Goal: Task Accomplishment & Management: Manage account settings

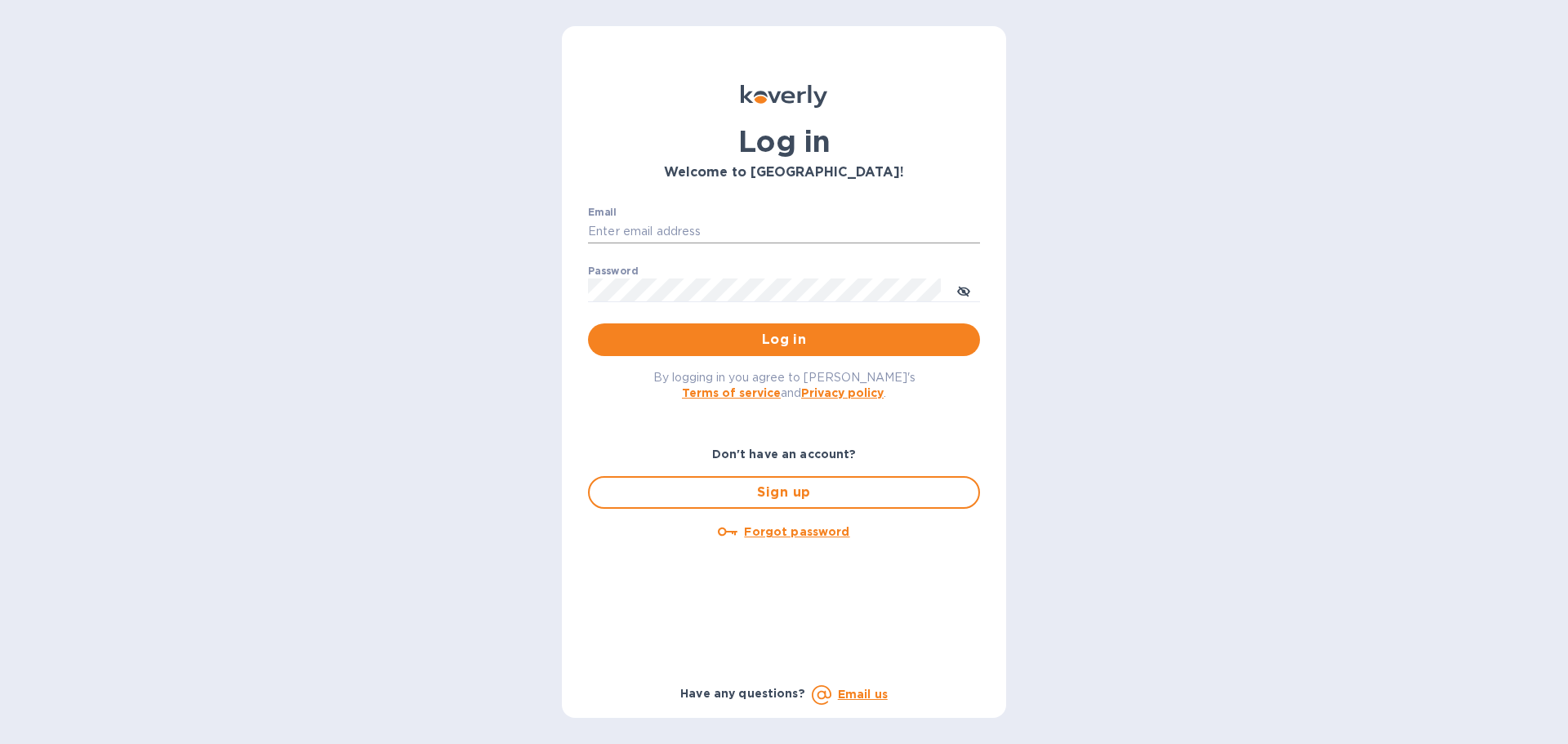
click at [650, 226] on input "Email" at bounding box center [784, 231] width 392 height 25
type input "[PERSON_NAME][EMAIL_ADDRESS][DOMAIN_NAME]"
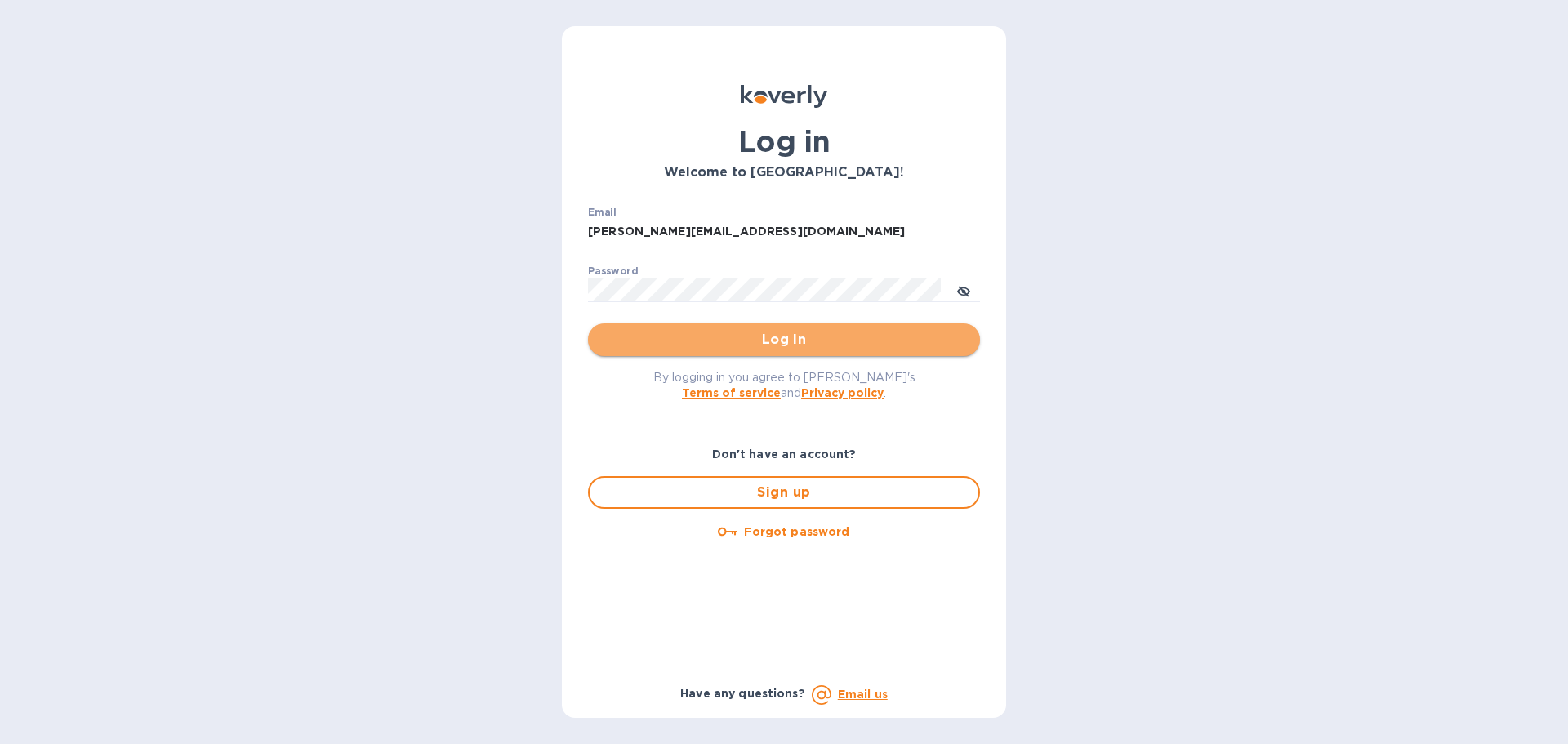
click at [756, 347] on span "Log in" at bounding box center [784, 339] width 366 height 20
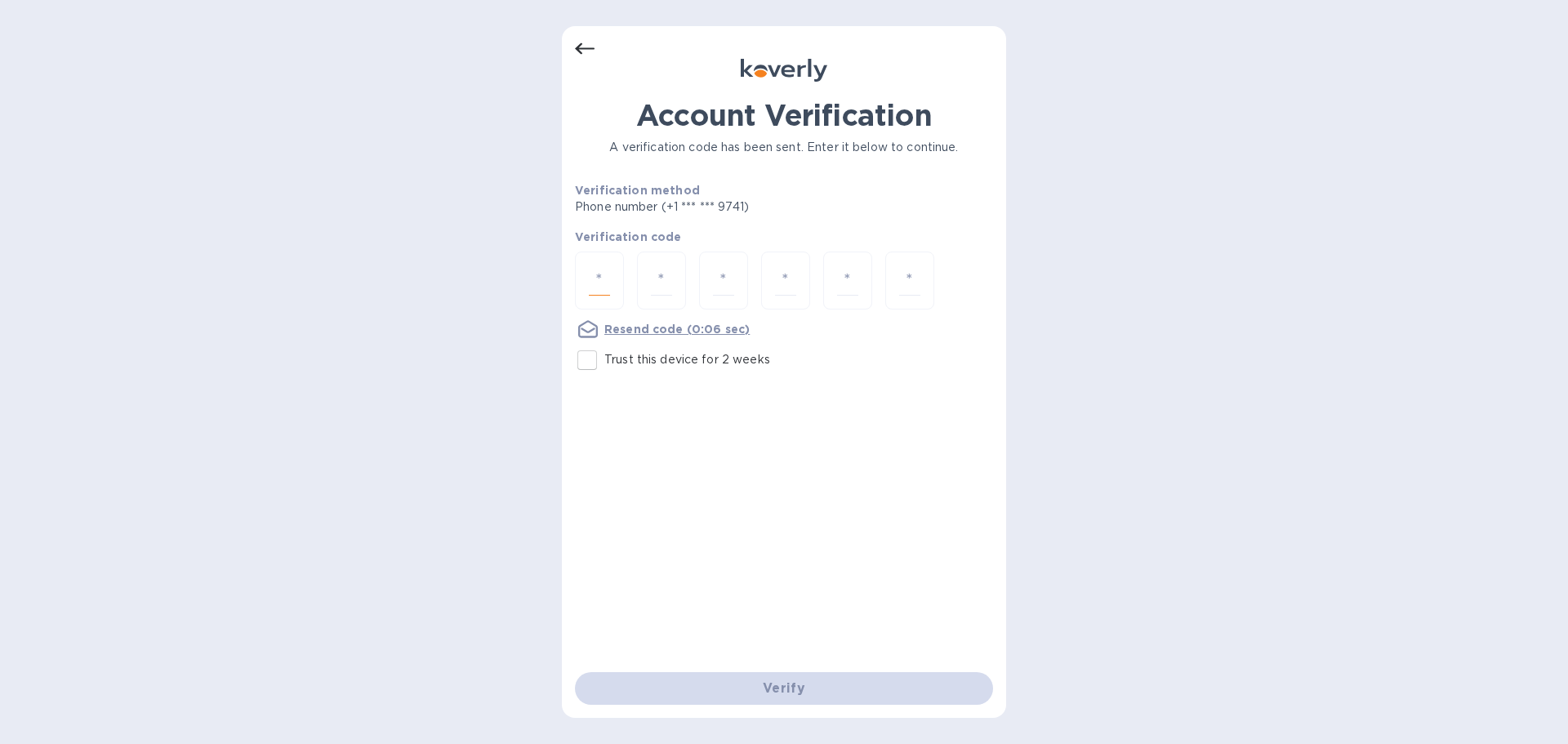
click at [590, 276] on input "number" at bounding box center [599, 281] width 21 height 31
paste input "2"
type input "2"
type input "1"
type input "0"
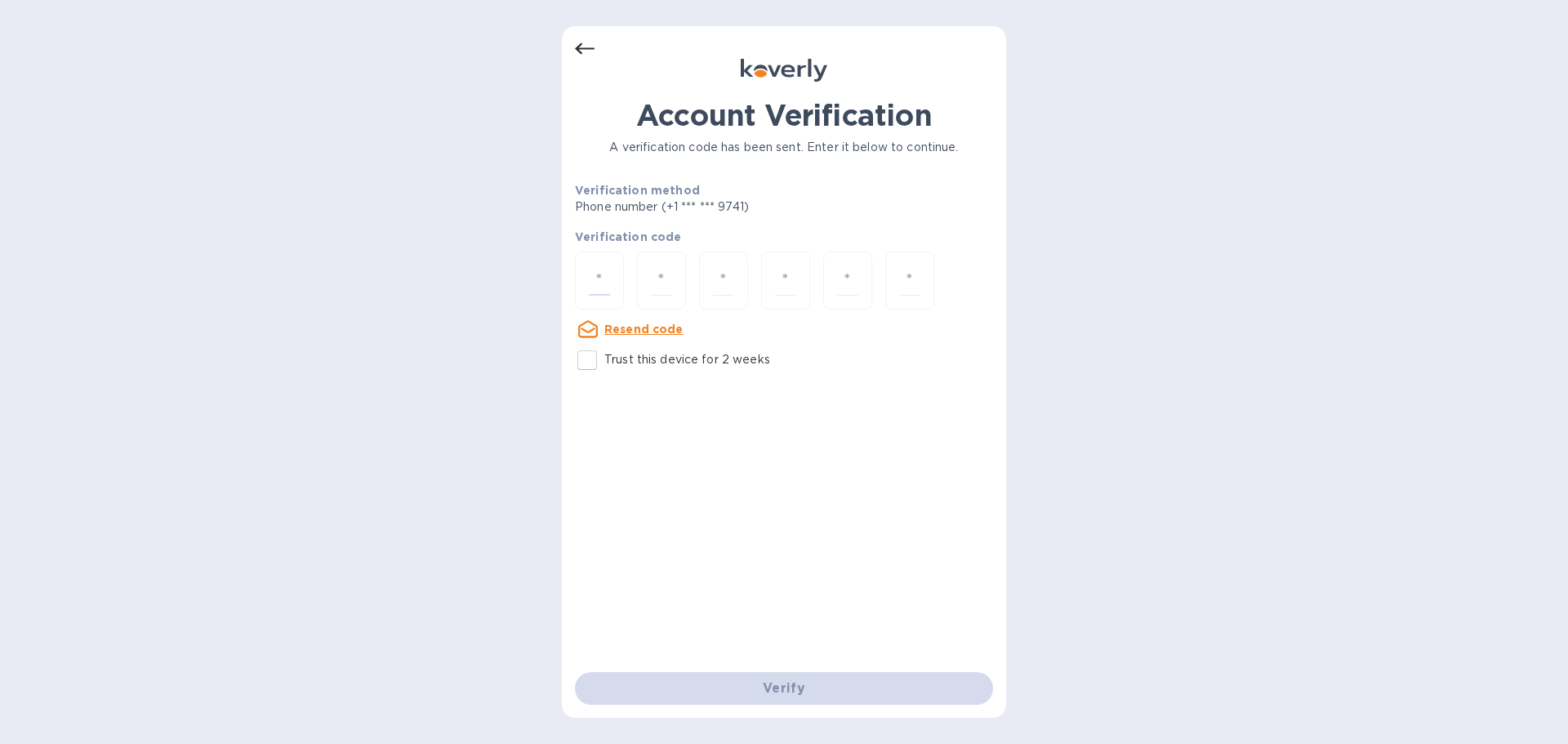
type input "5"
type input "2"
type input "5"
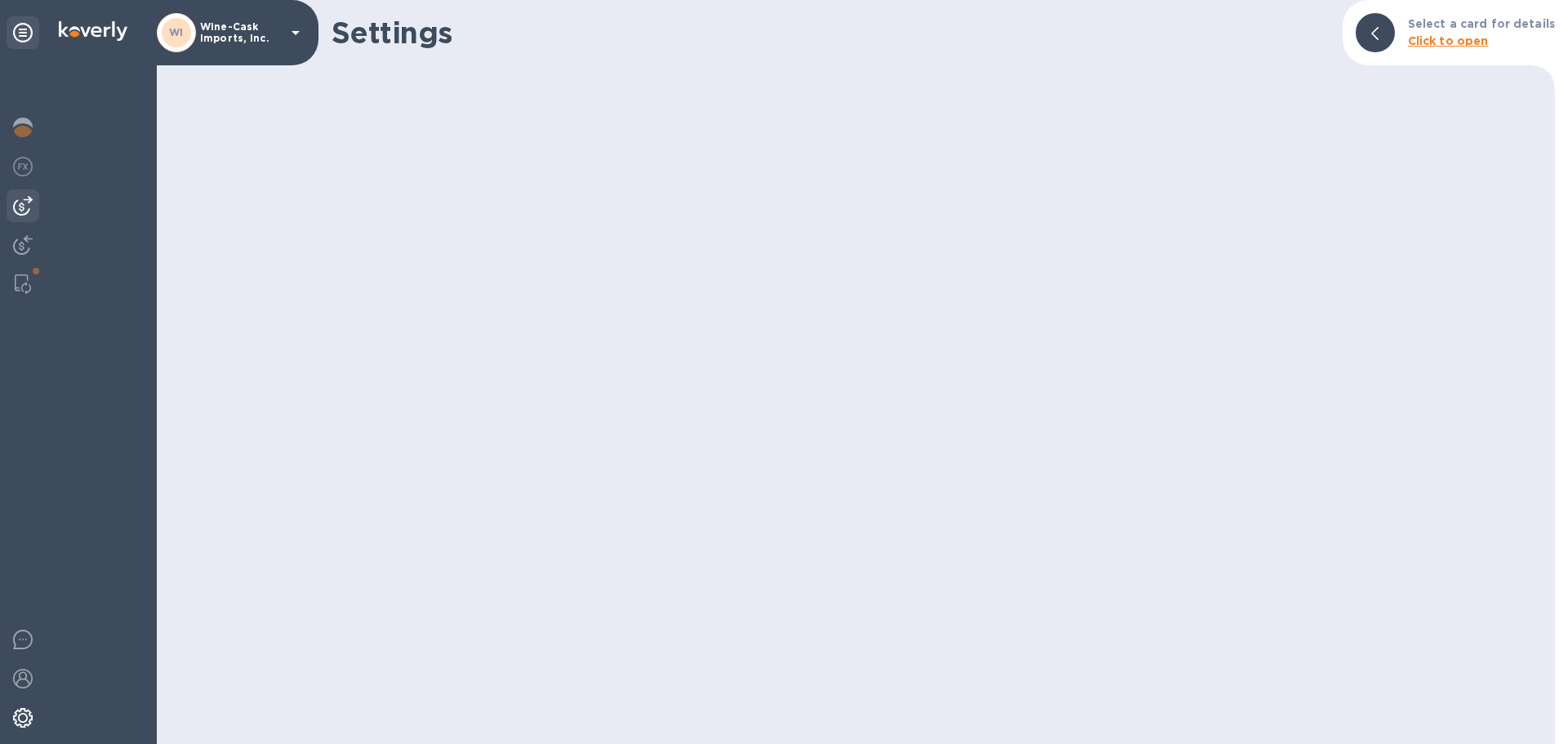
click at [25, 210] on img at bounding box center [22, 206] width 20 height 20
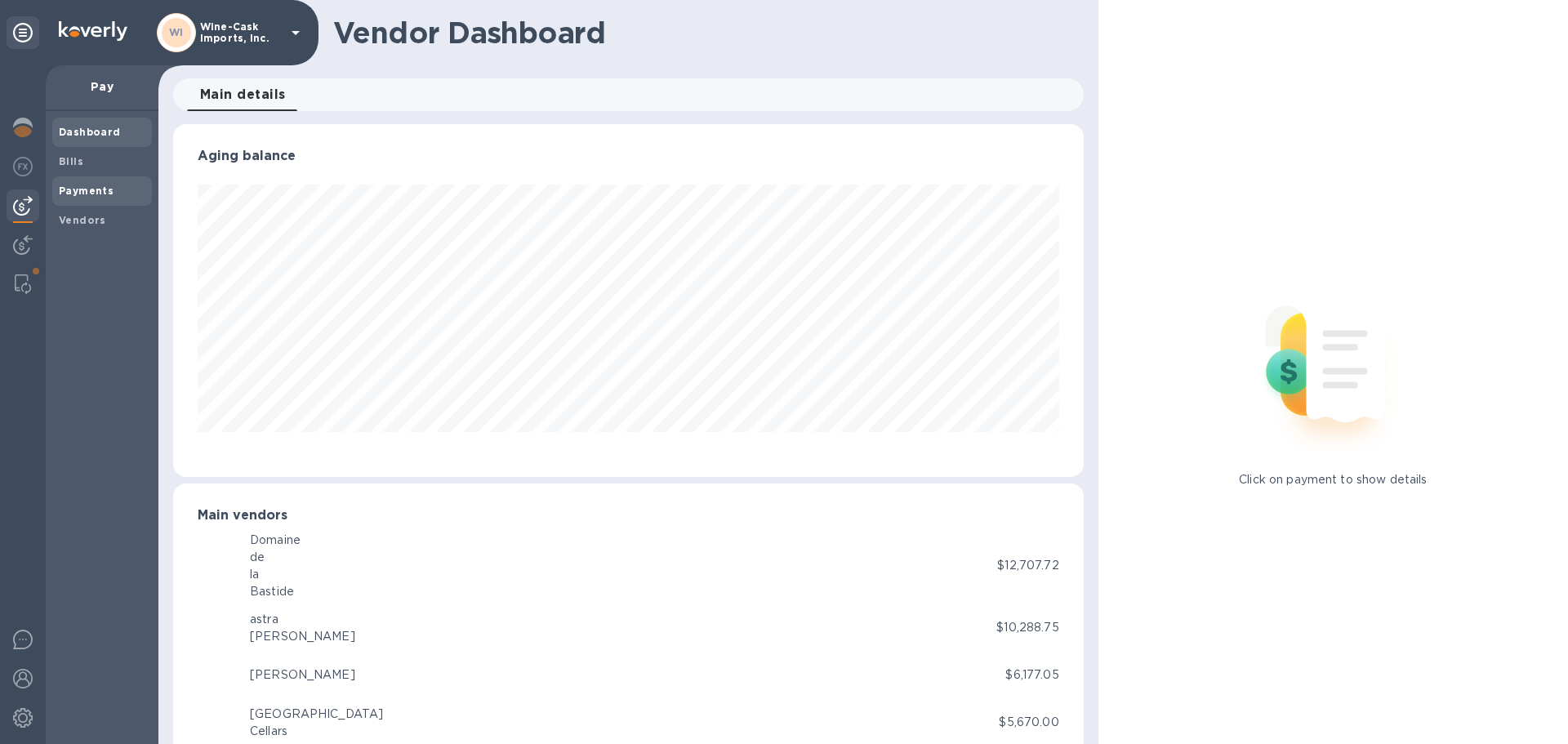
scroll to position [816735, 815779]
click at [65, 161] on b "Bills" at bounding box center [71, 162] width 25 height 12
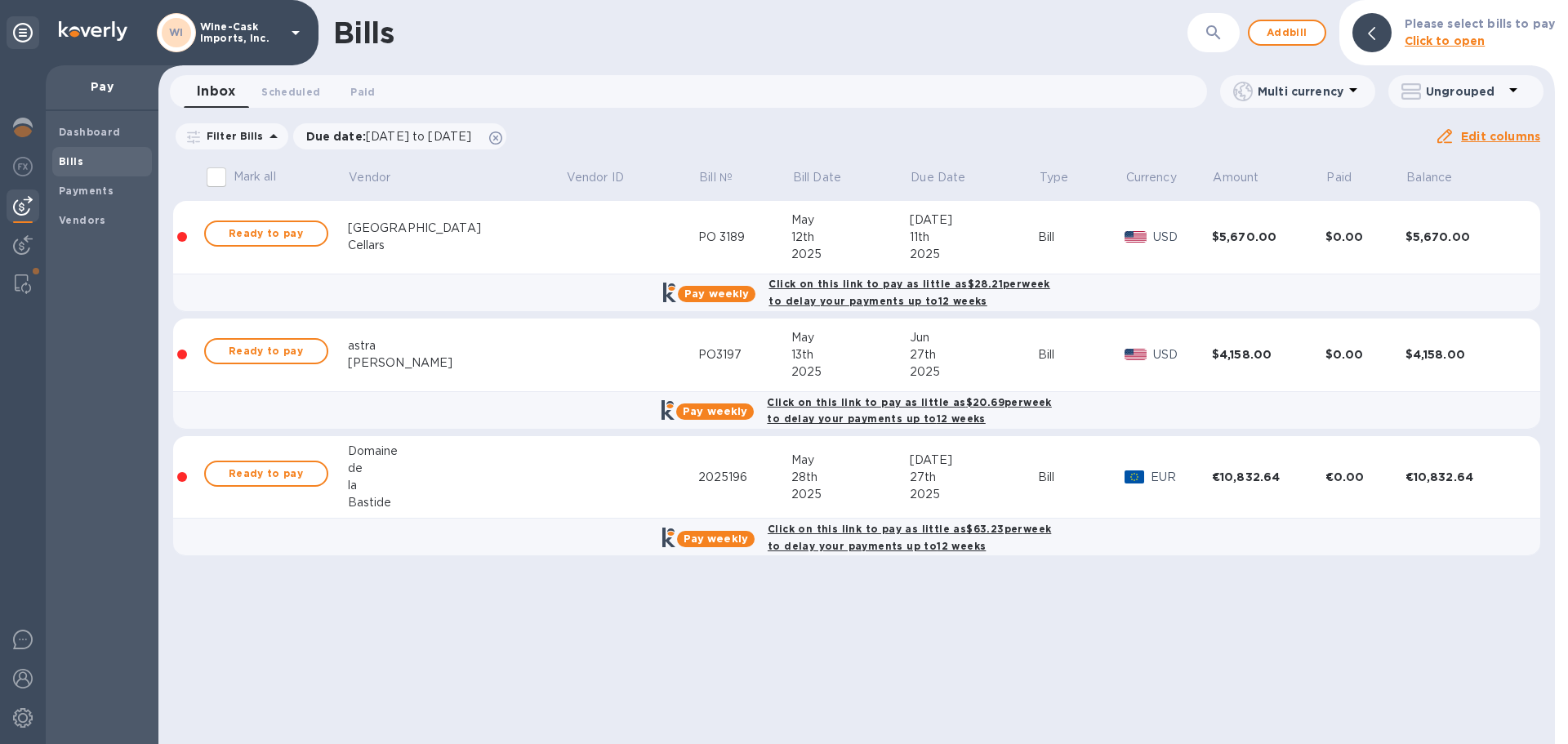
click at [565, 240] on td at bounding box center [631, 237] width 133 height 73
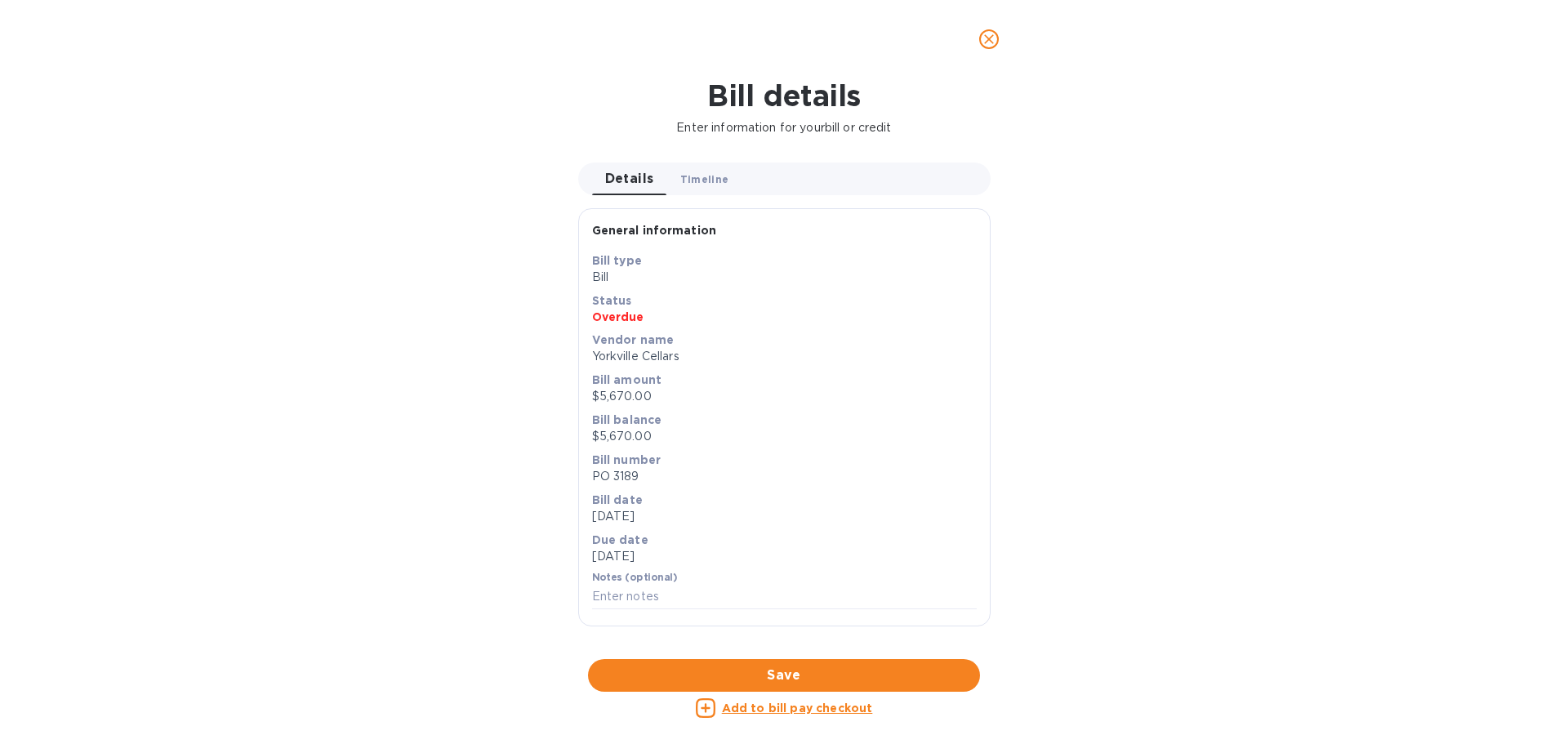
click at [699, 176] on span "Timeline 0" at bounding box center [705, 179] width 49 height 17
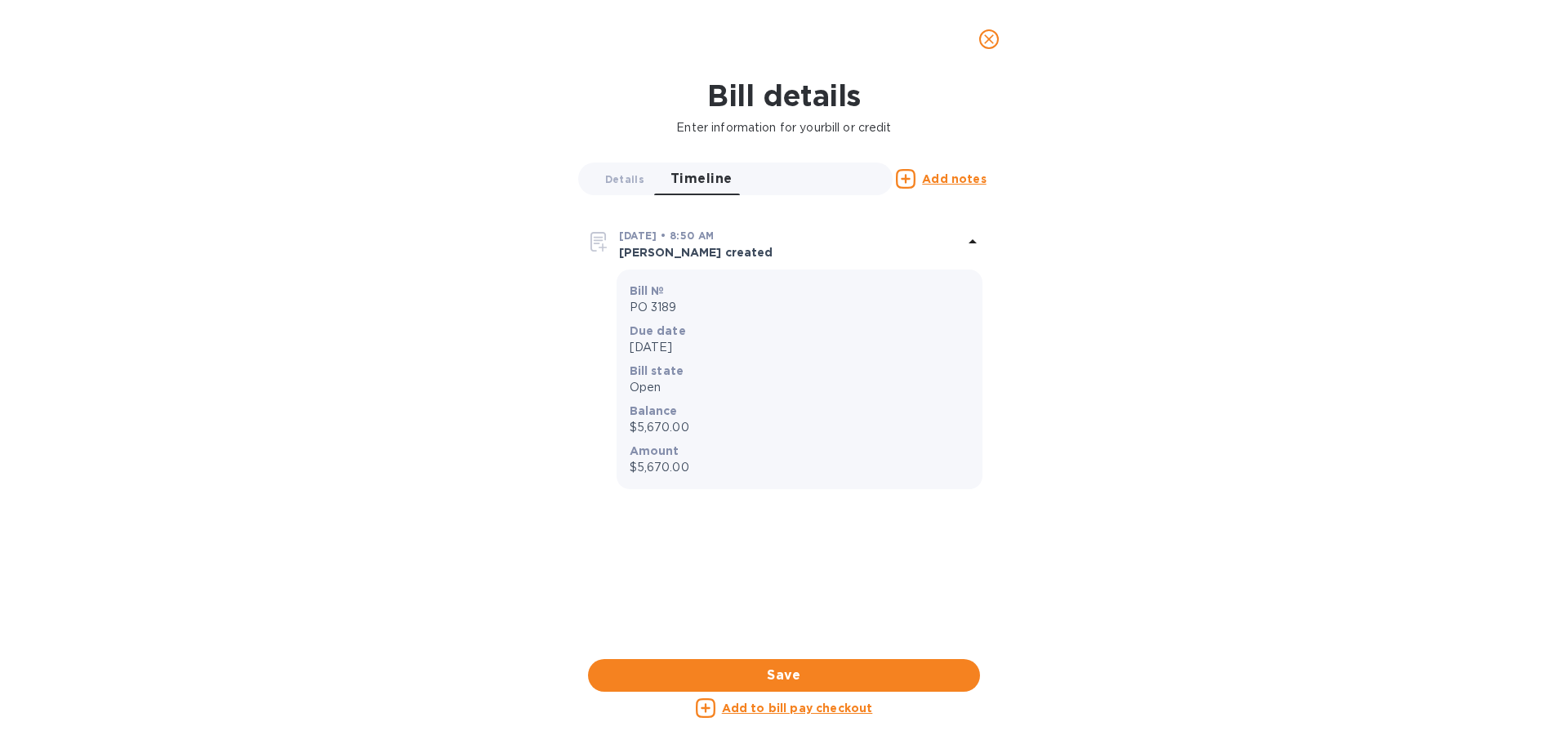
click at [952, 178] on u "Add notes" at bounding box center [954, 179] width 64 height 13
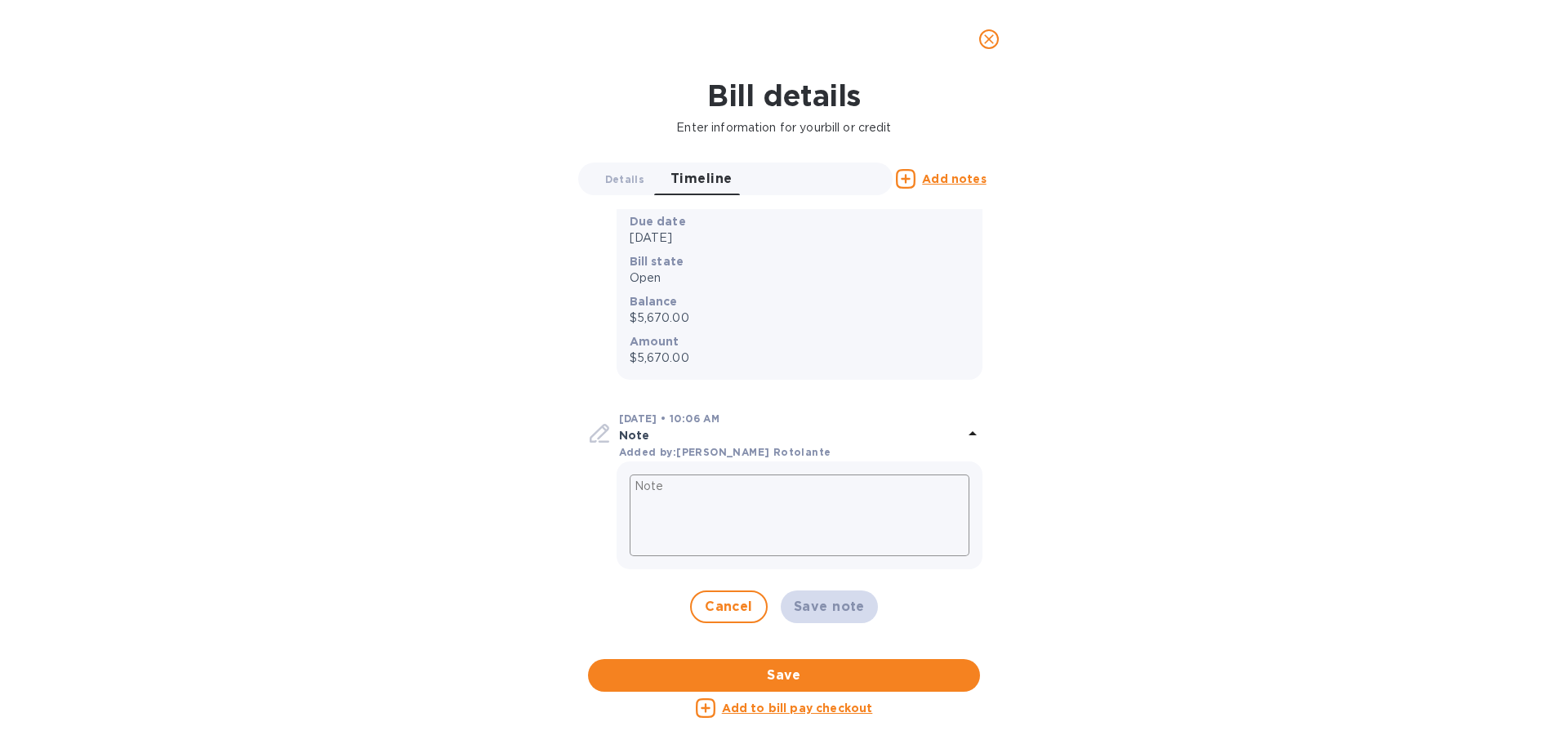
scroll to position [114, 0]
click at [714, 594] on span "Cancel" at bounding box center [728, 603] width 48 height 20
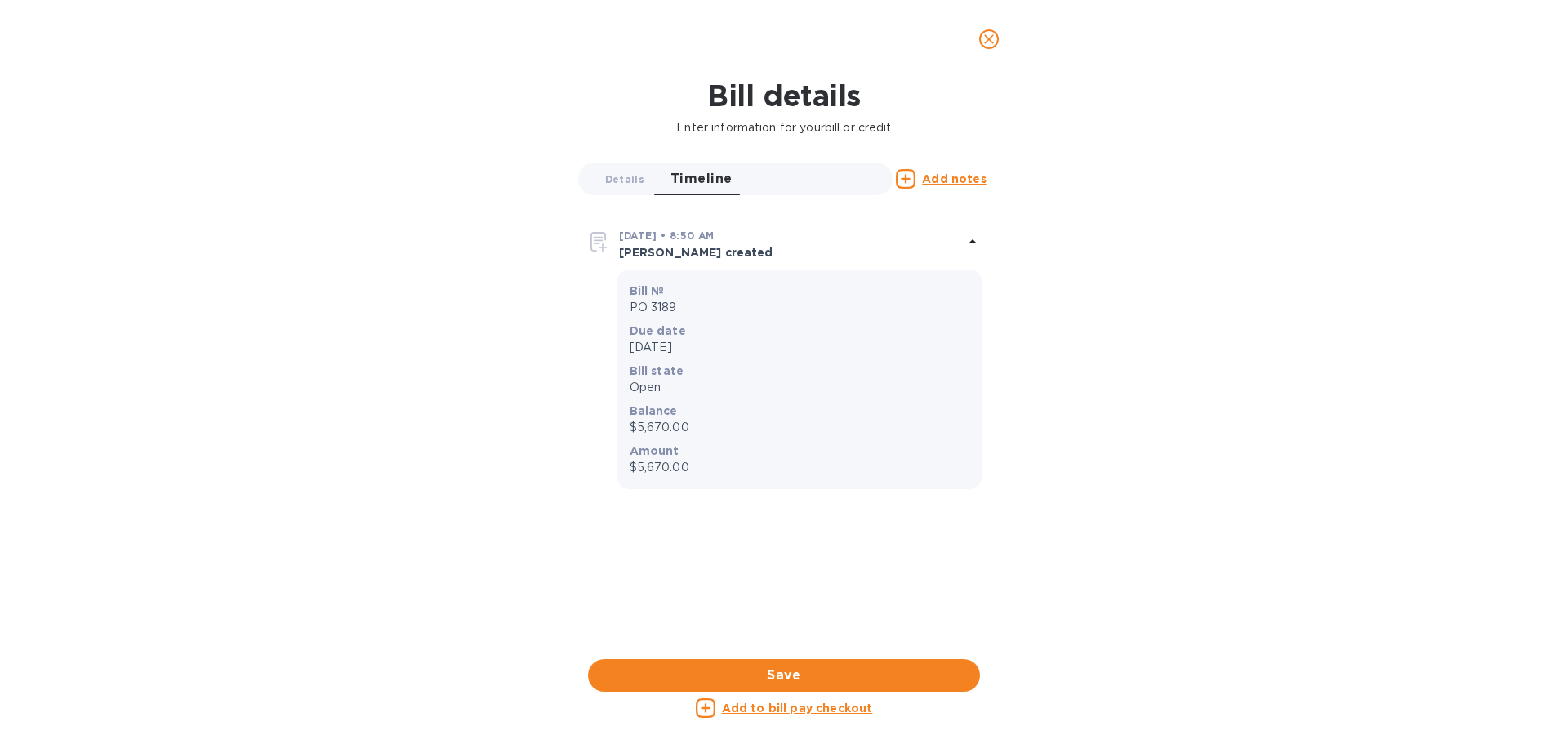
scroll to position [0, 0]
click at [614, 182] on span "Details 0" at bounding box center [625, 179] width 39 height 17
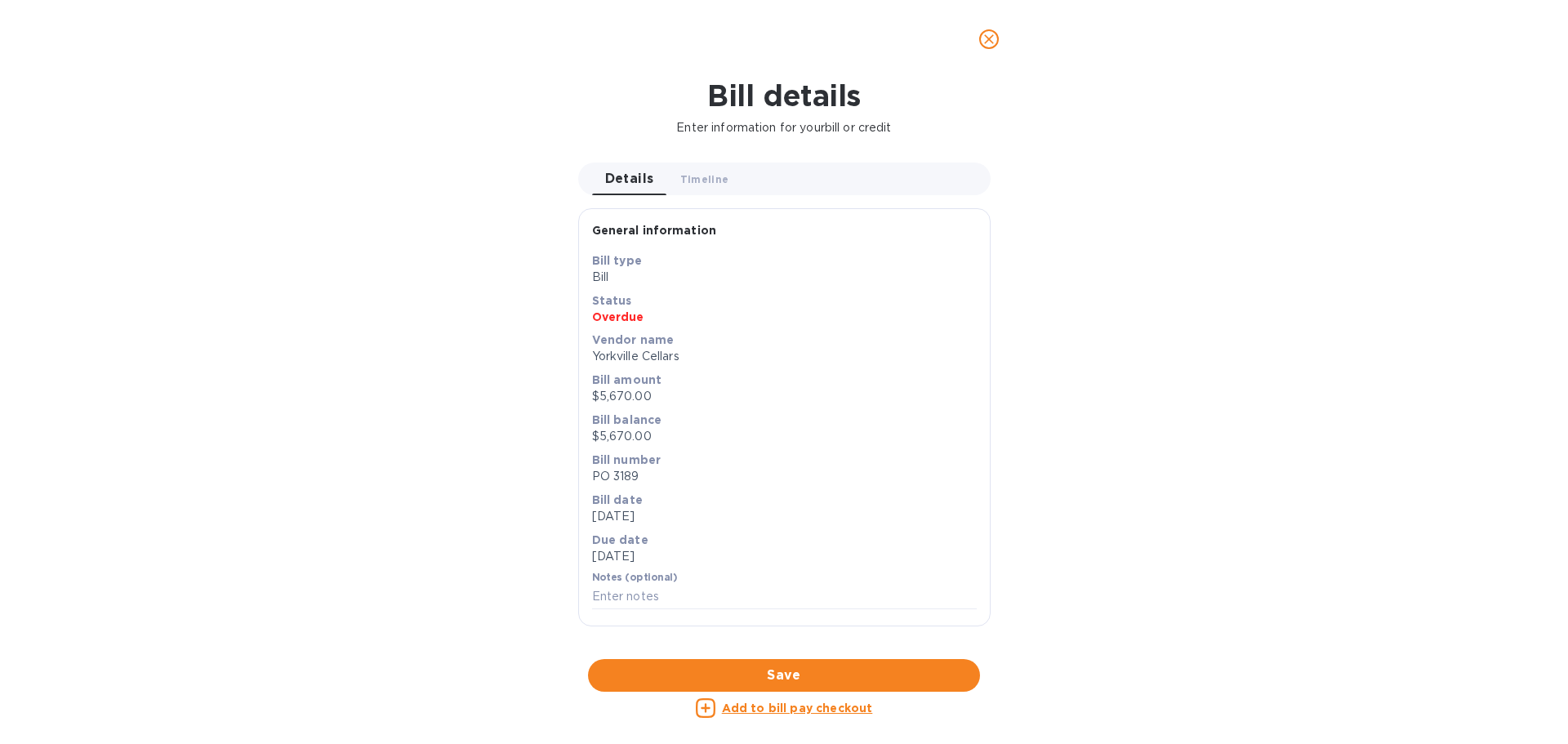
click at [981, 43] on icon "close" at bounding box center [988, 39] width 16 height 16
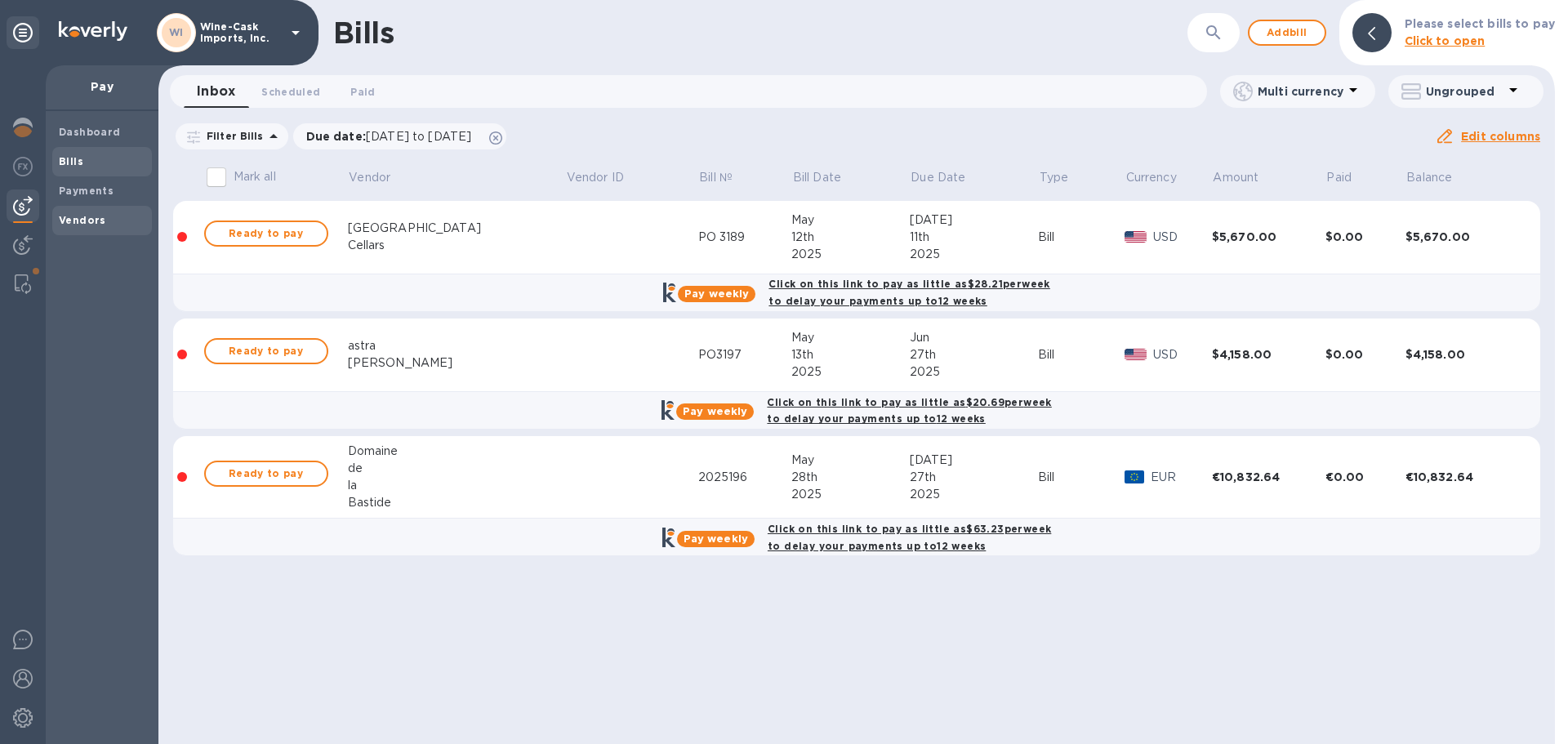
click at [75, 220] on b "Vendors" at bounding box center [82, 220] width 48 height 12
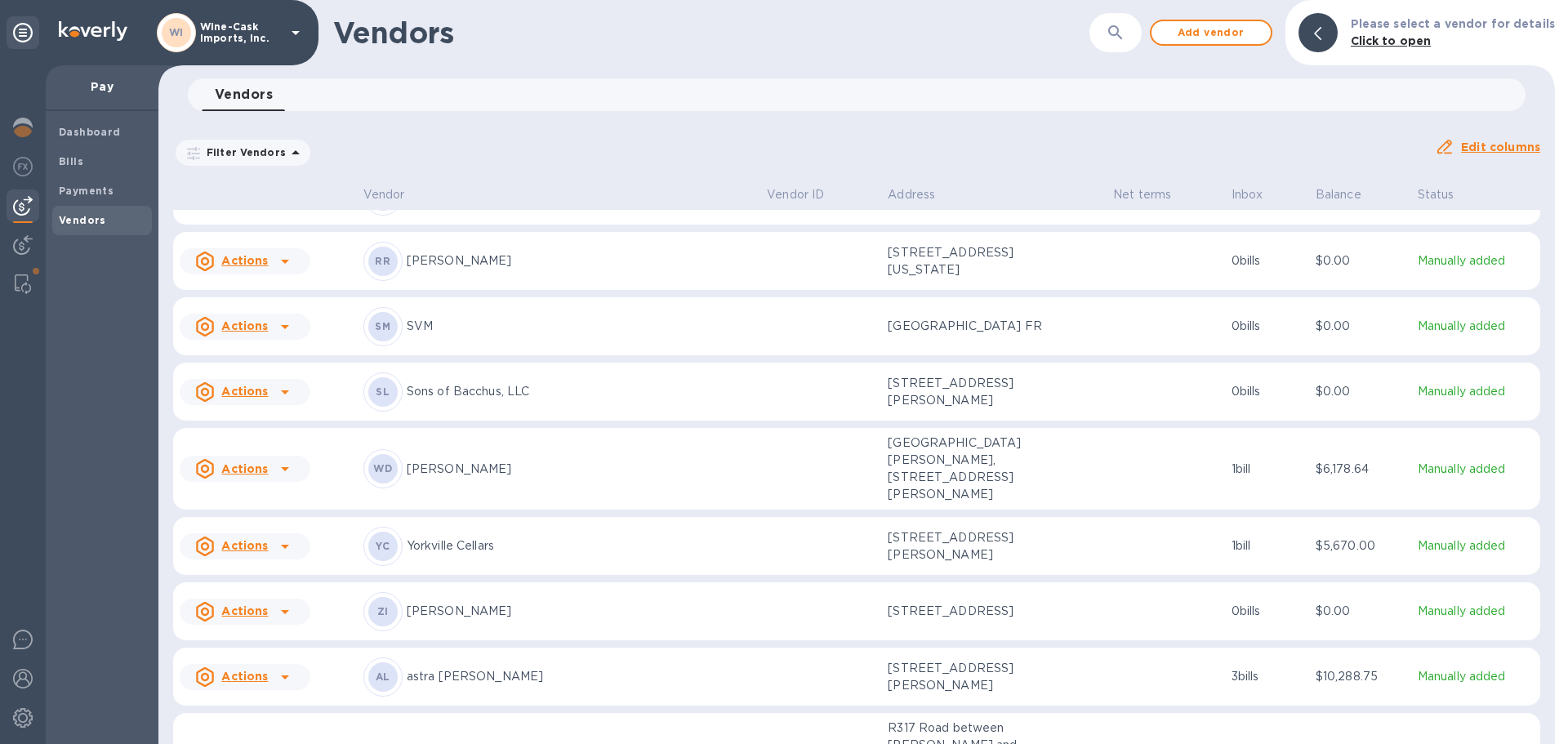
scroll to position [1400, 0]
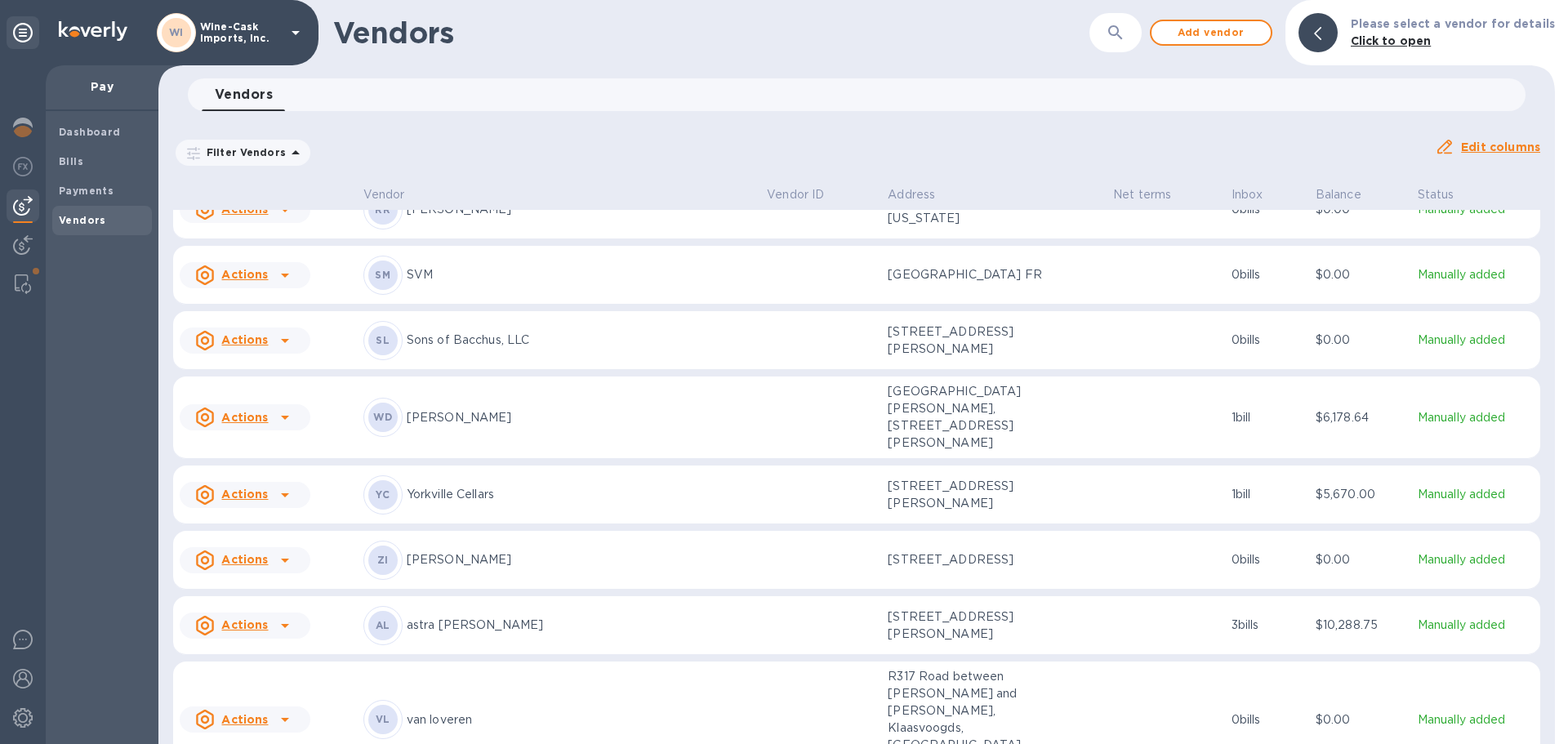
click at [239, 491] on u "Actions" at bounding box center [244, 494] width 47 height 13
click at [1429, 491] on div at bounding box center [784, 372] width 1568 height 744
click at [241, 491] on u "Actions" at bounding box center [244, 494] width 47 height 13
click at [489, 486] on div at bounding box center [784, 372] width 1568 height 744
click at [489, 486] on p "Yorkville Cellars" at bounding box center [580, 495] width 347 height 17
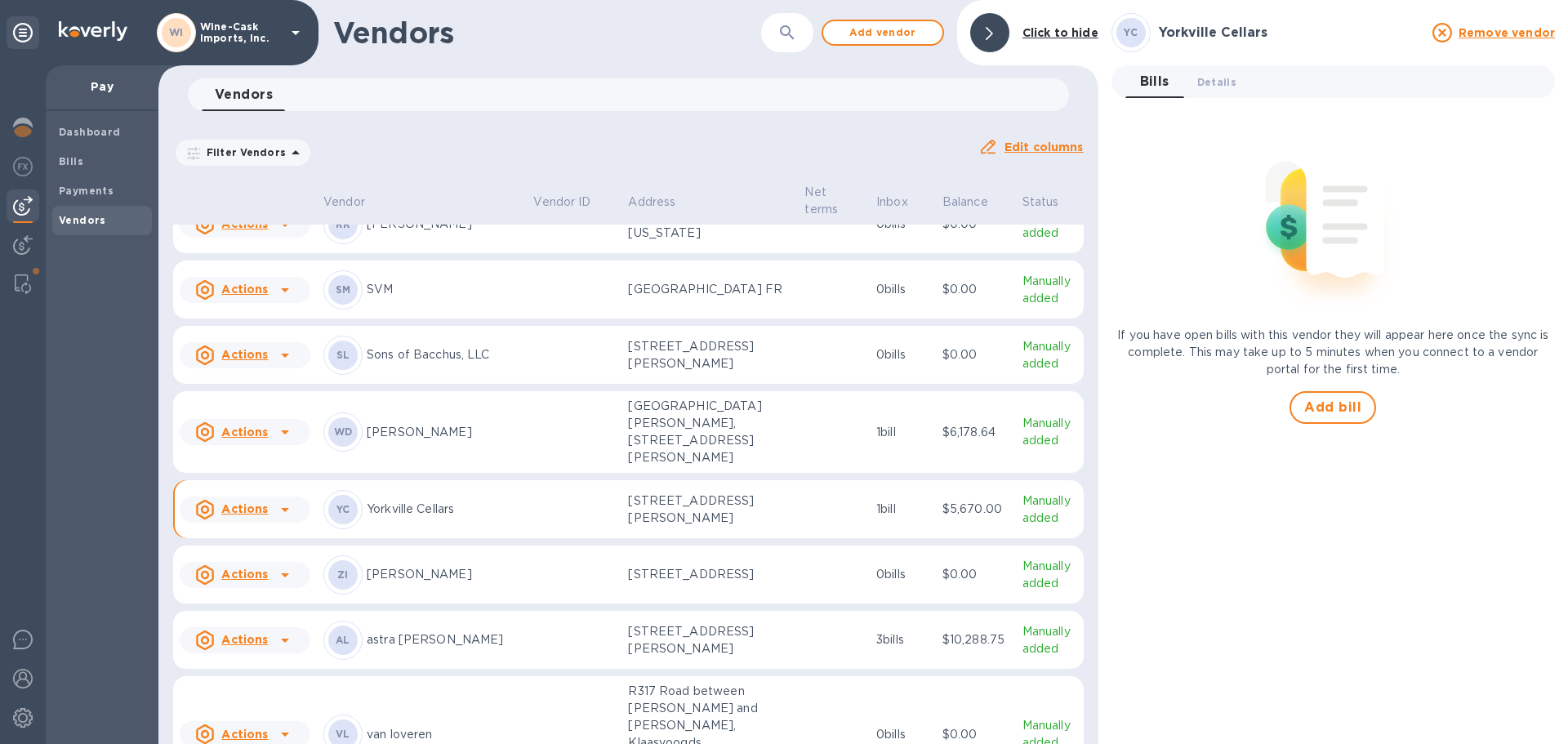
scroll to position [1474, 0]
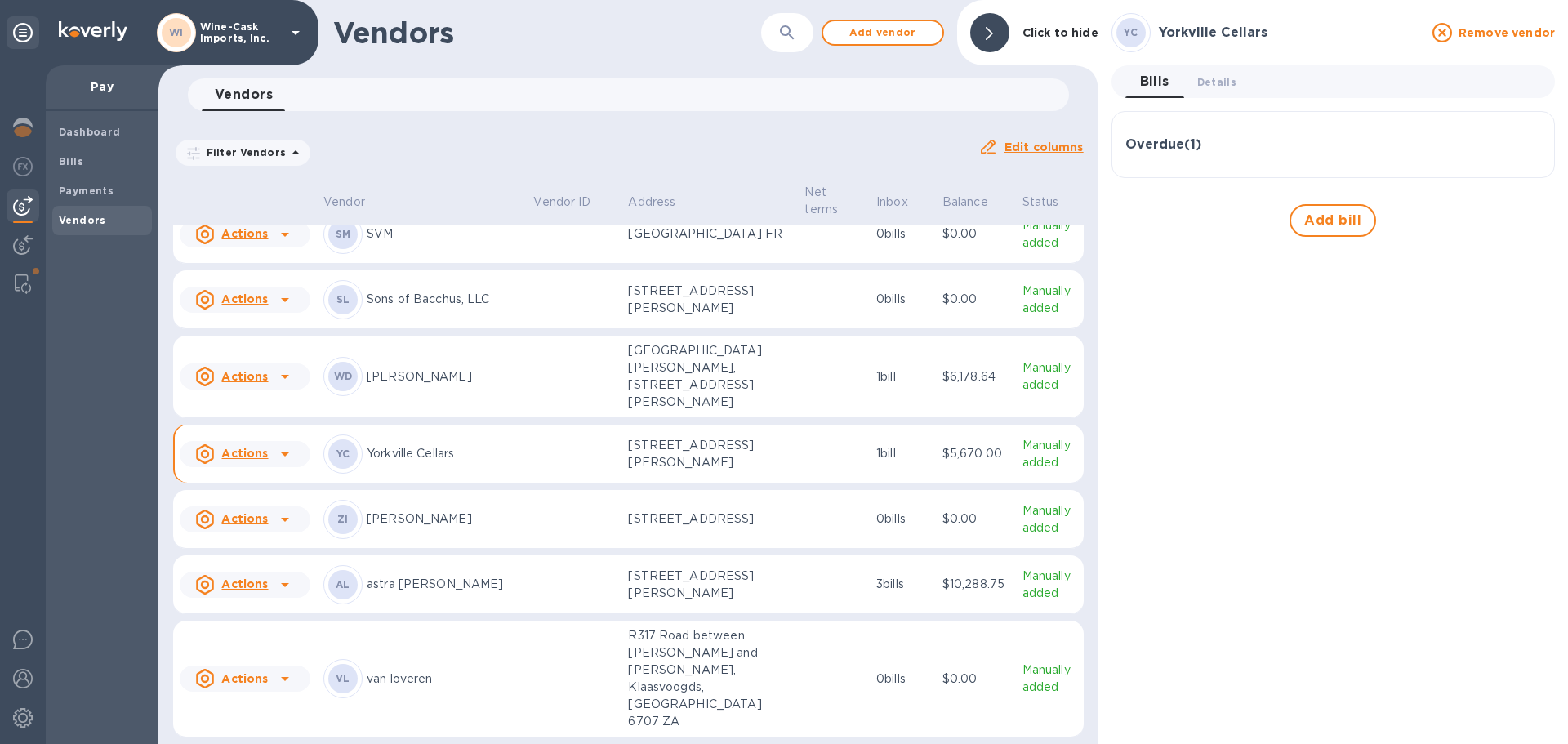
click at [1298, 144] on div "Overdue ( 1 )" at bounding box center [1333, 145] width 416 height 15
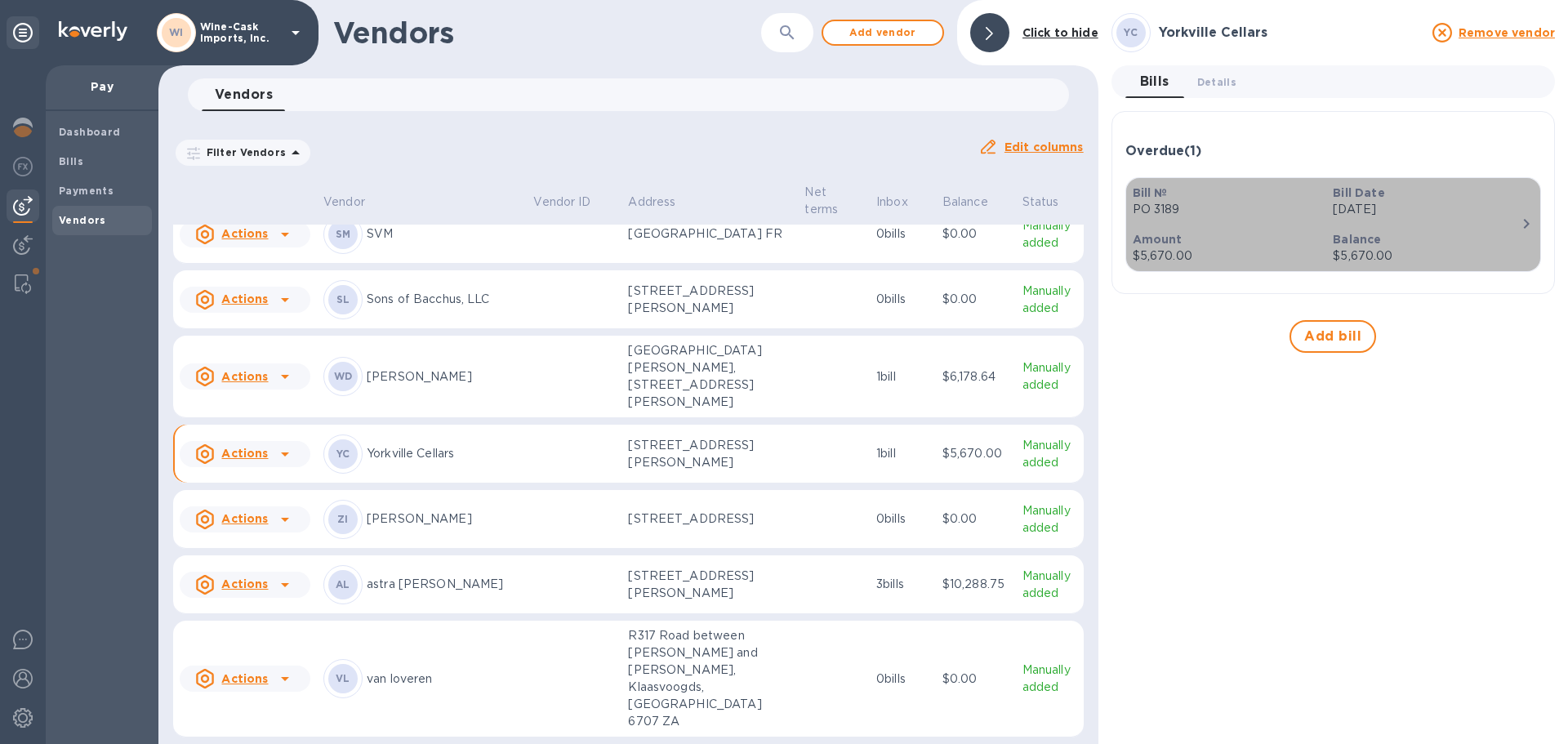
click at [1526, 226] on icon "button" at bounding box center [1526, 224] width 6 height 10
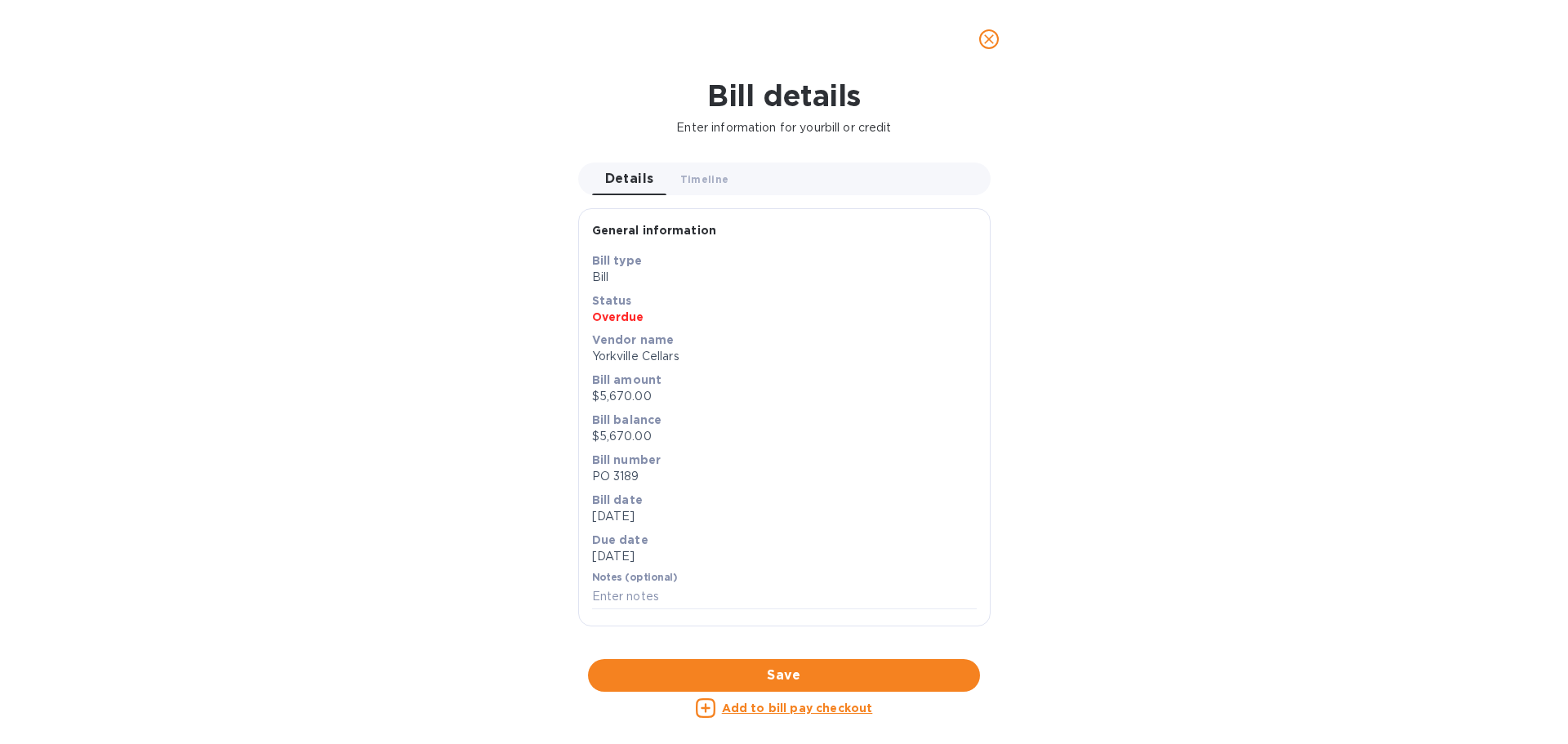
click at [638, 320] on p "Overdue" at bounding box center [784, 316] width 385 height 16
click at [993, 31] on span "close" at bounding box center [988, 39] width 20 height 20
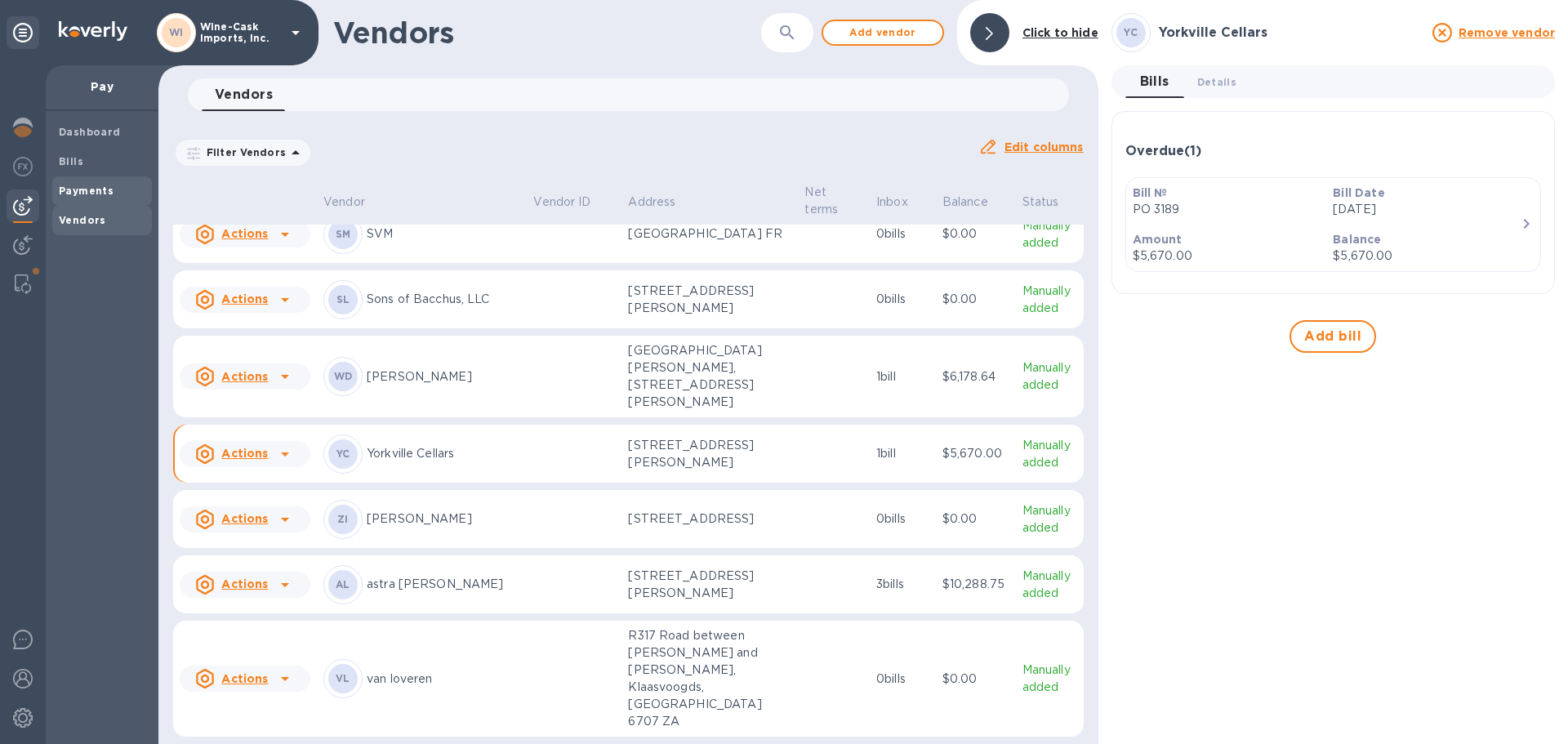
click at [75, 196] on b "Payments" at bounding box center [86, 190] width 54 height 12
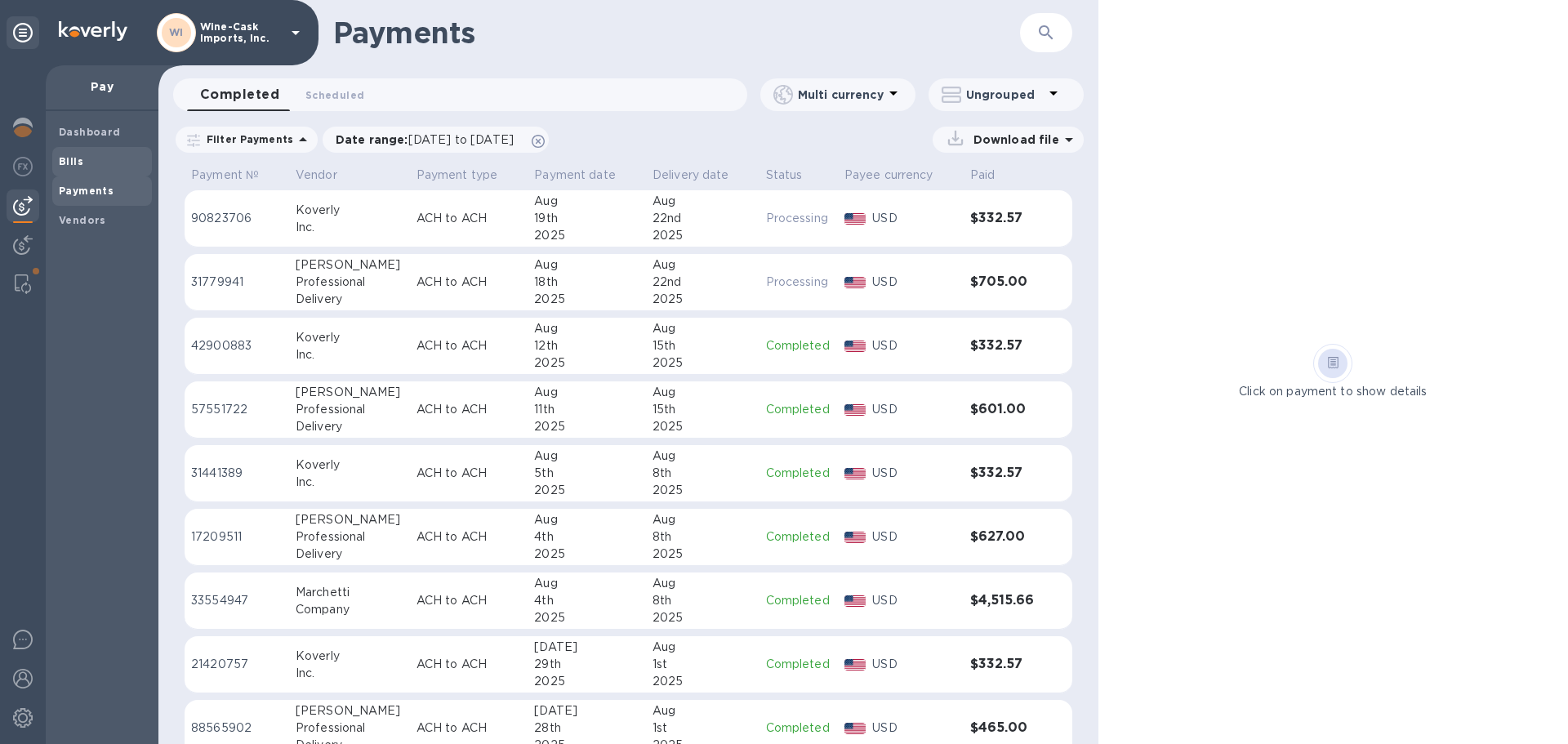
click at [72, 162] on b "Bills" at bounding box center [71, 162] width 25 height 12
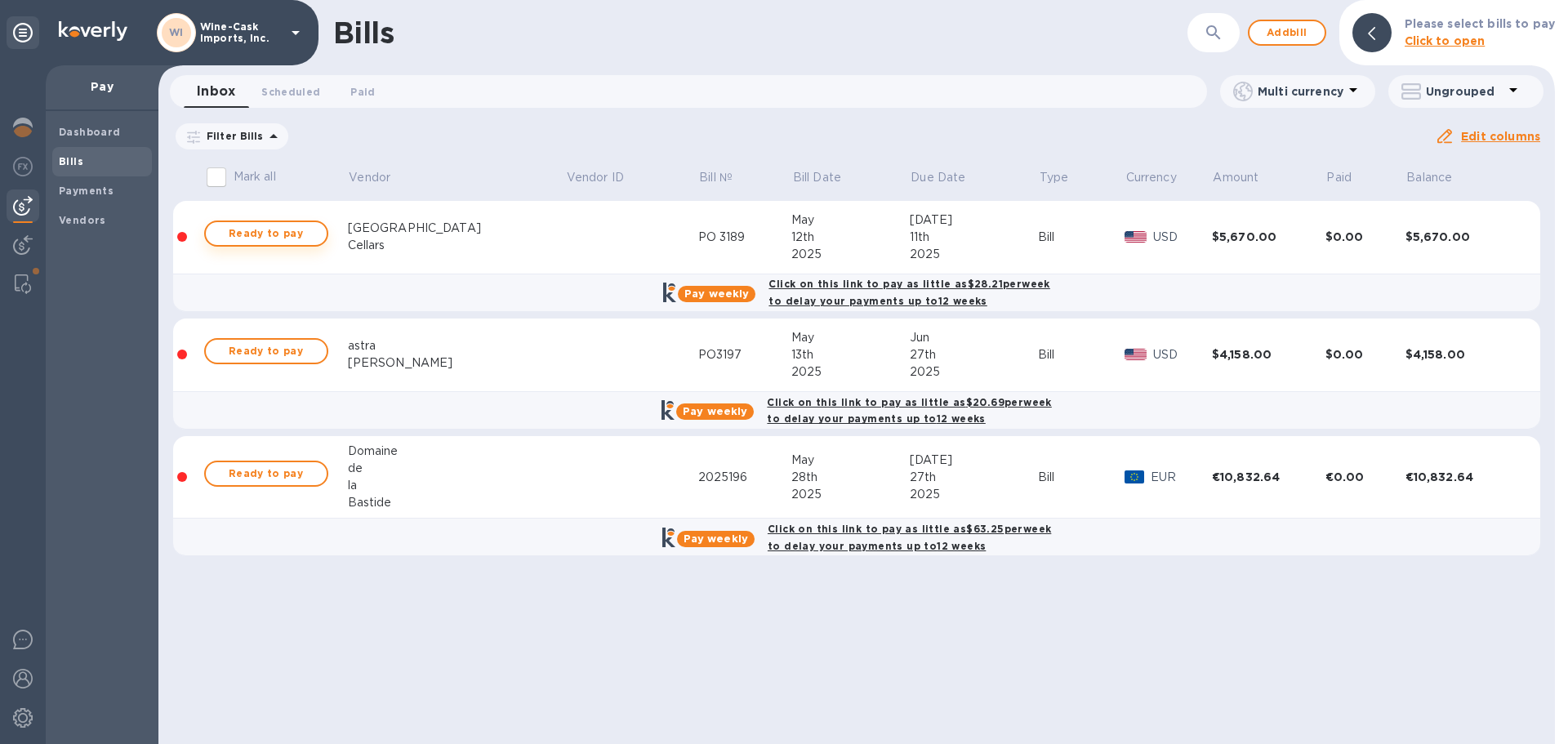
click at [261, 229] on span "Ready to pay" at bounding box center [266, 233] width 94 height 20
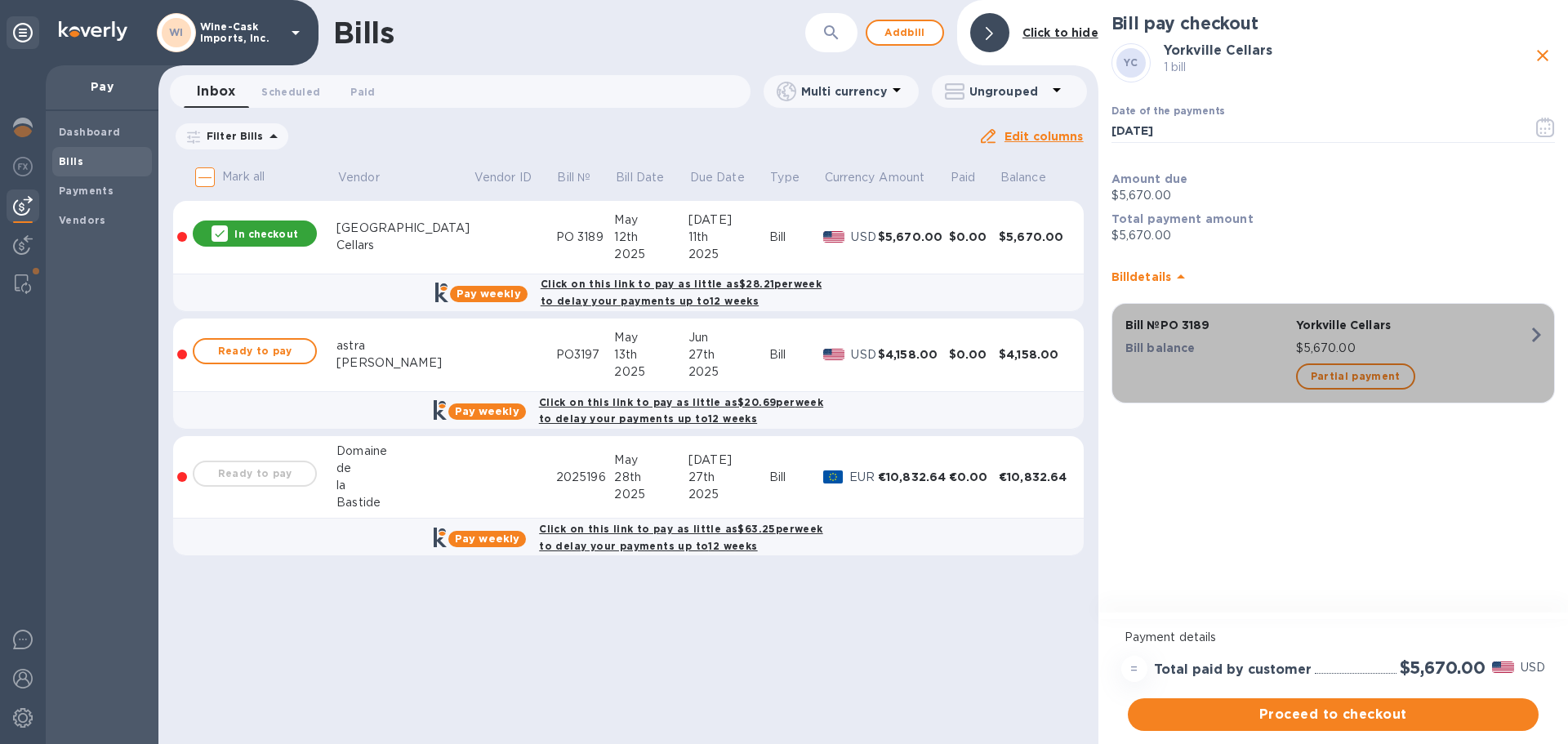
click at [1537, 340] on icon "button" at bounding box center [1537, 334] width 9 height 14
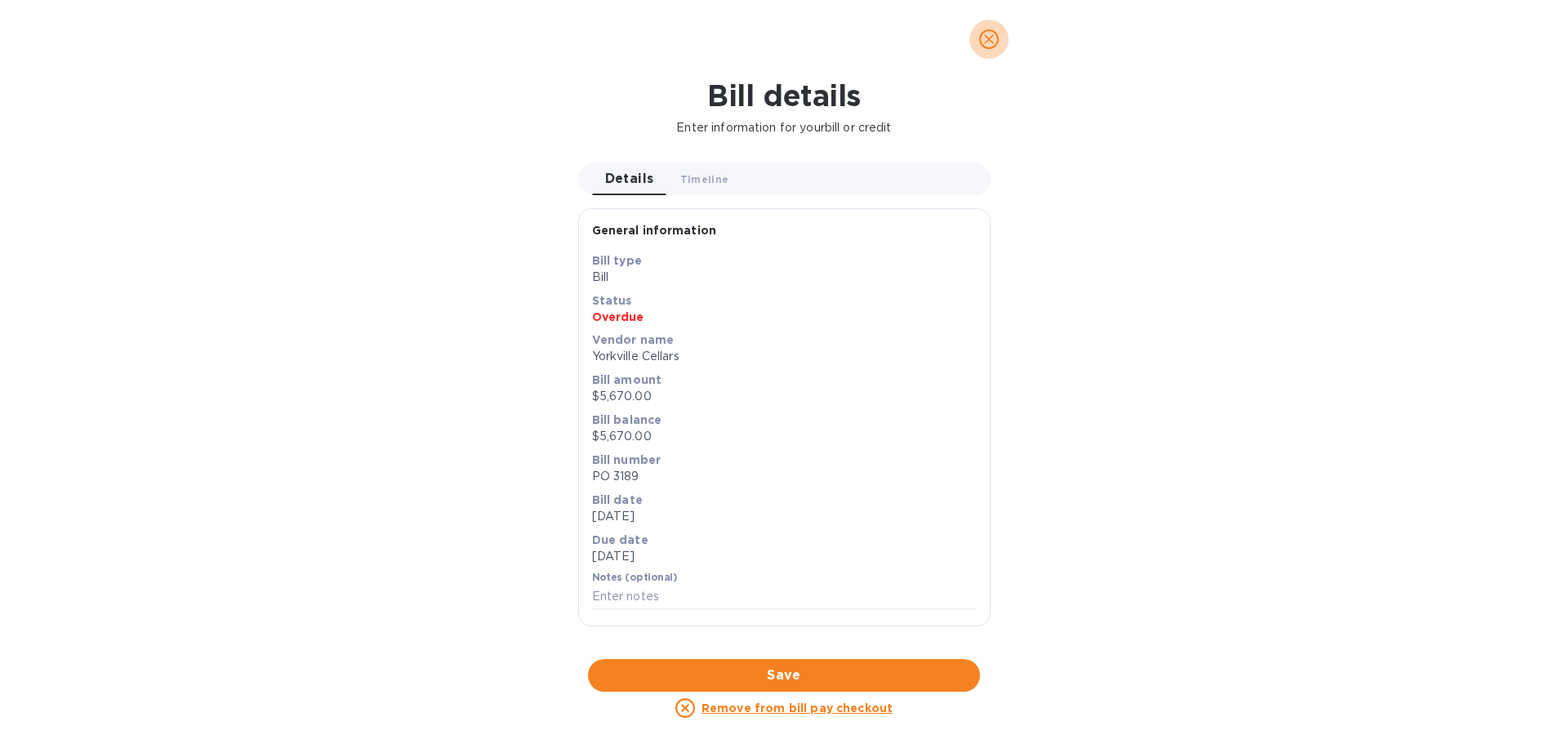
click at [988, 42] on icon "close" at bounding box center [989, 39] width 10 height 10
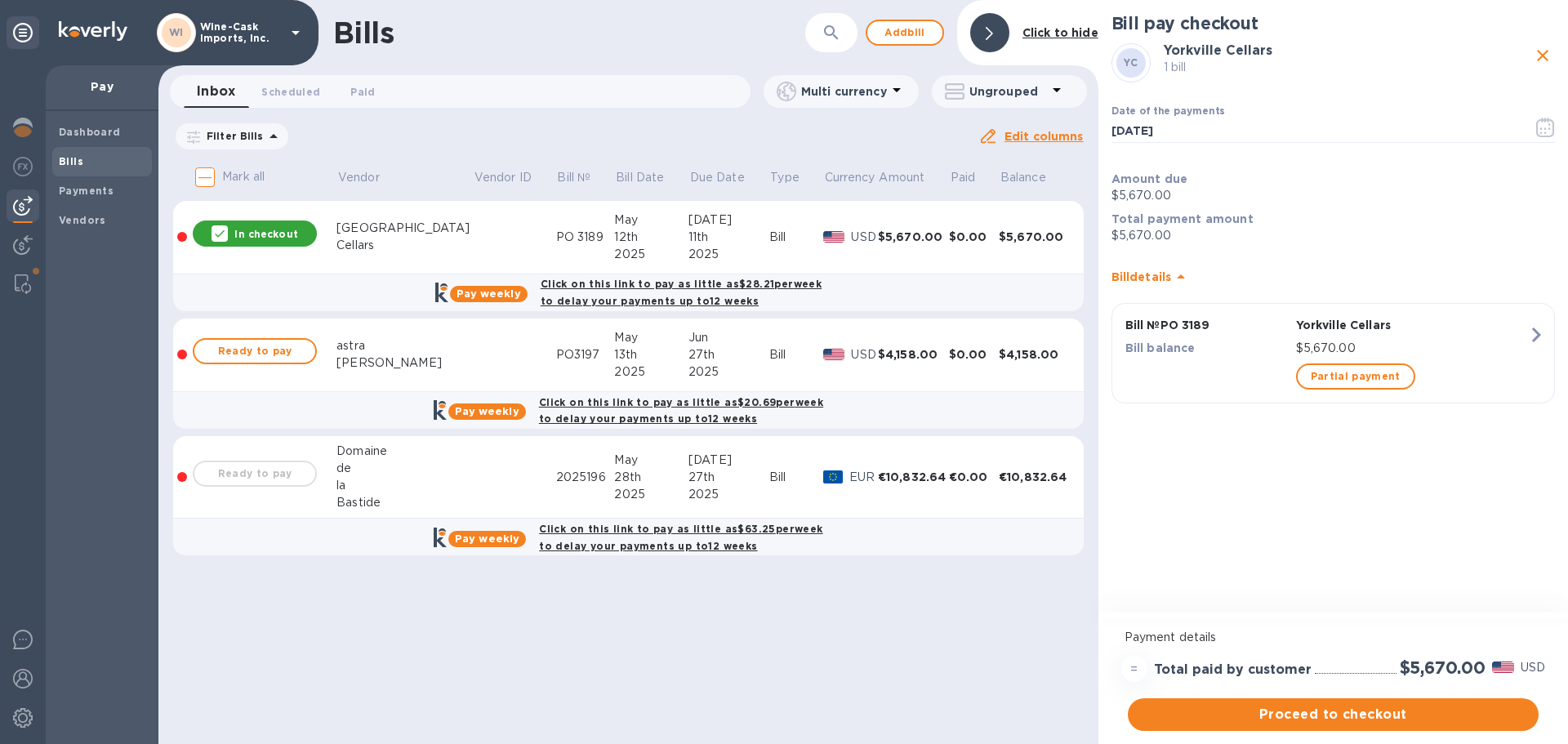
click at [246, 230] on p "In checkout" at bounding box center [266, 234] width 63 height 14
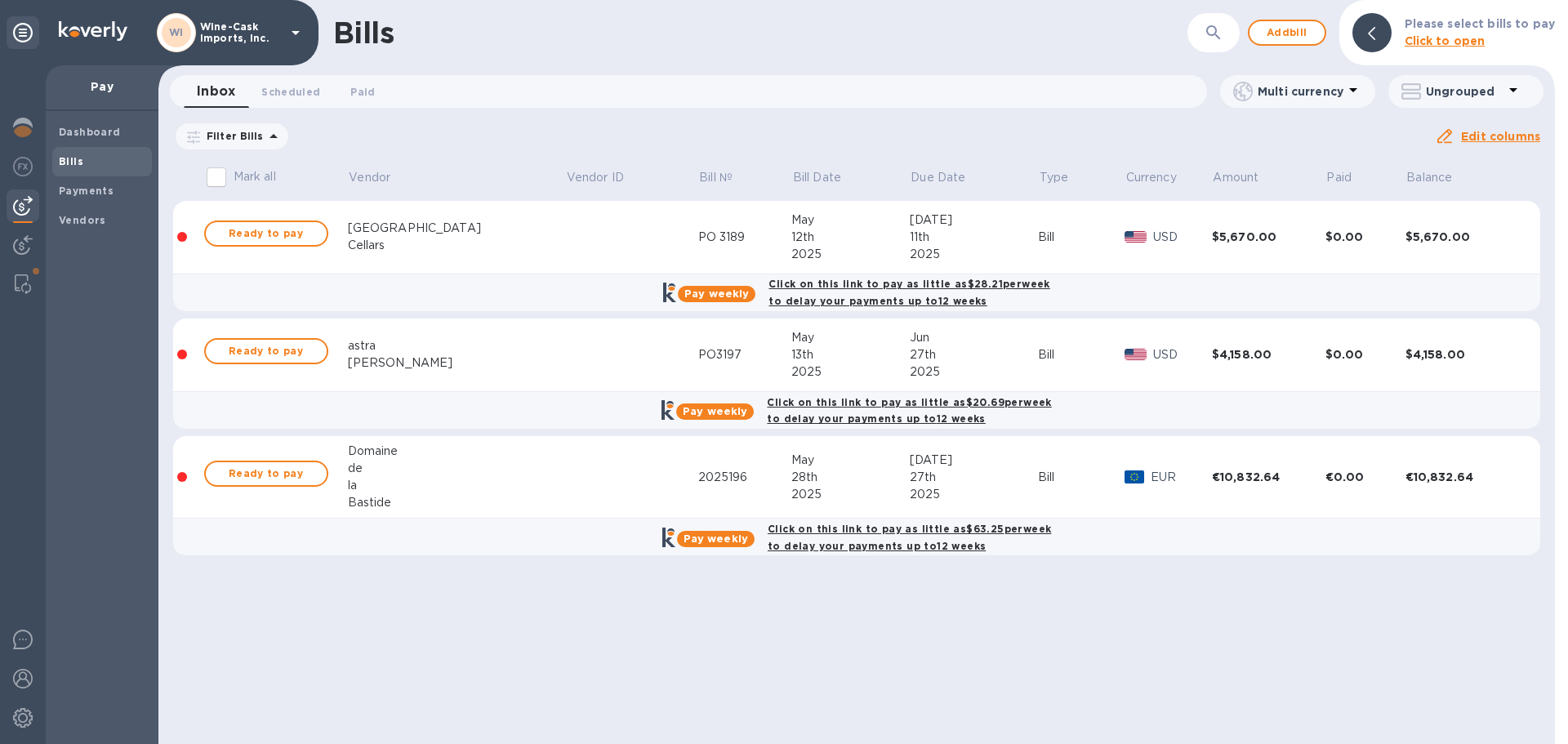
click at [565, 247] on td at bounding box center [631, 237] width 133 height 73
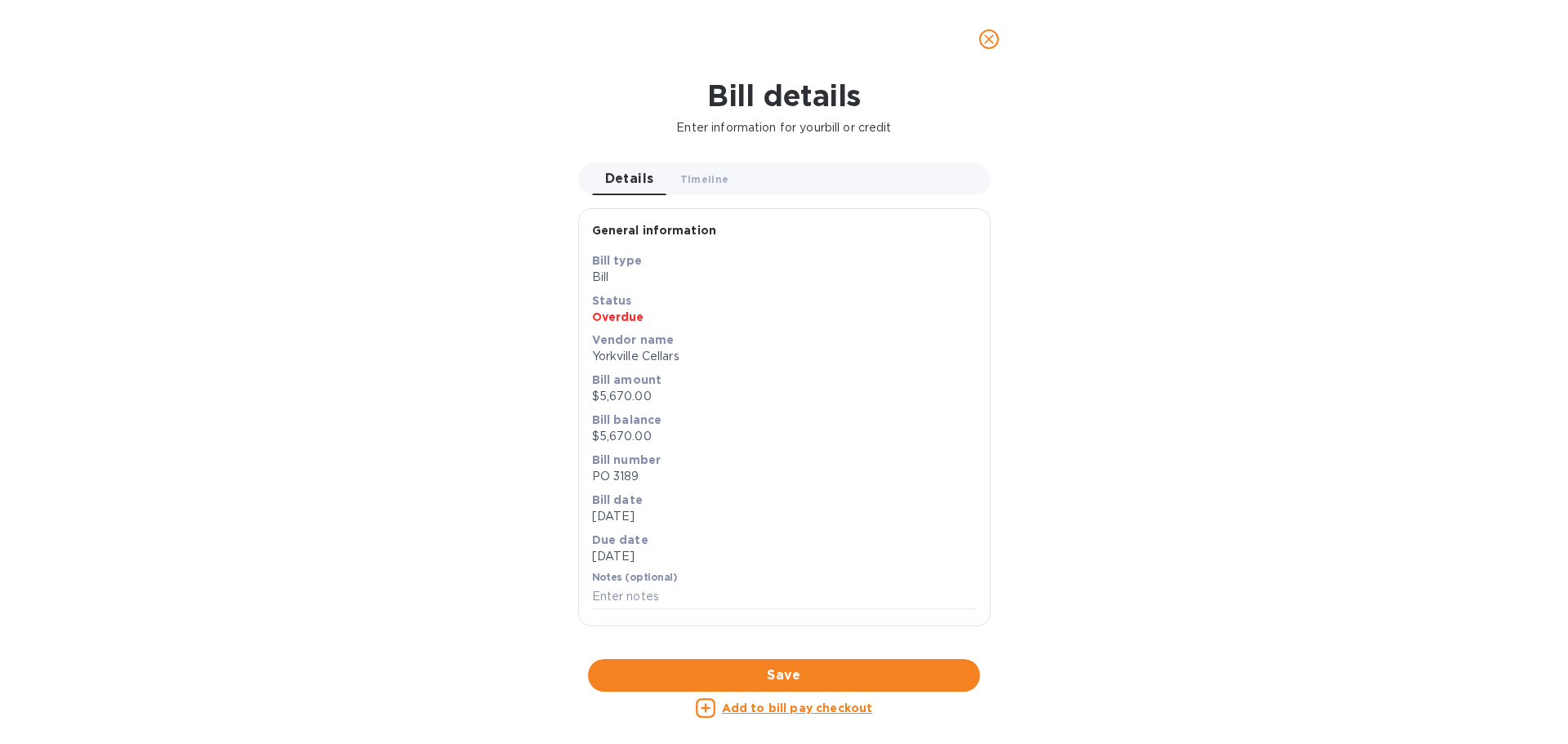
click at [775, 617] on div "Save Bill type Bill Status Overdue Vendor name Yorkville Cellars Bill amount $5…" at bounding box center [784, 439] width 410 height 373
click at [708, 171] on span "Timeline 0" at bounding box center [705, 179] width 49 height 17
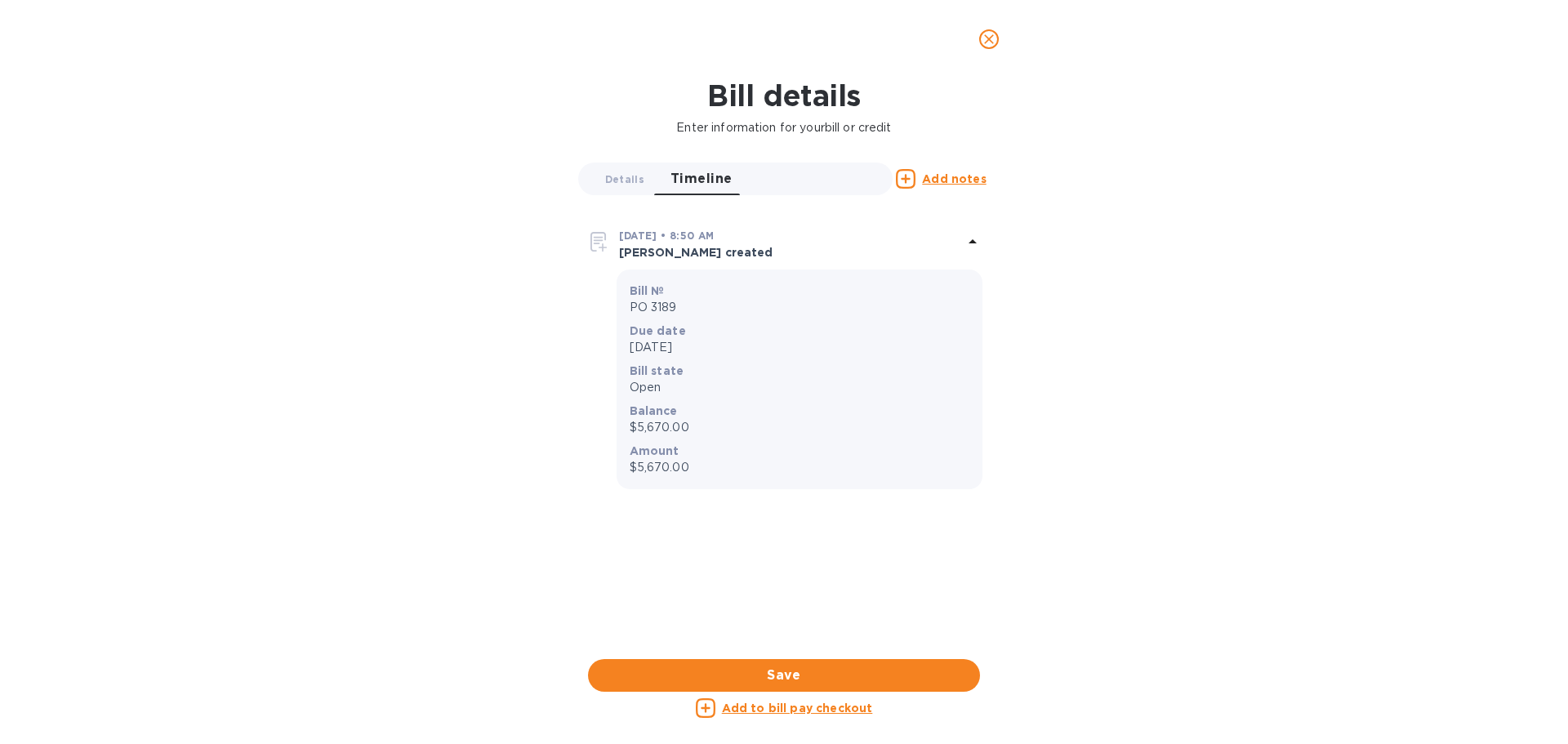
click at [985, 40] on icon "close" at bounding box center [988, 39] width 16 height 16
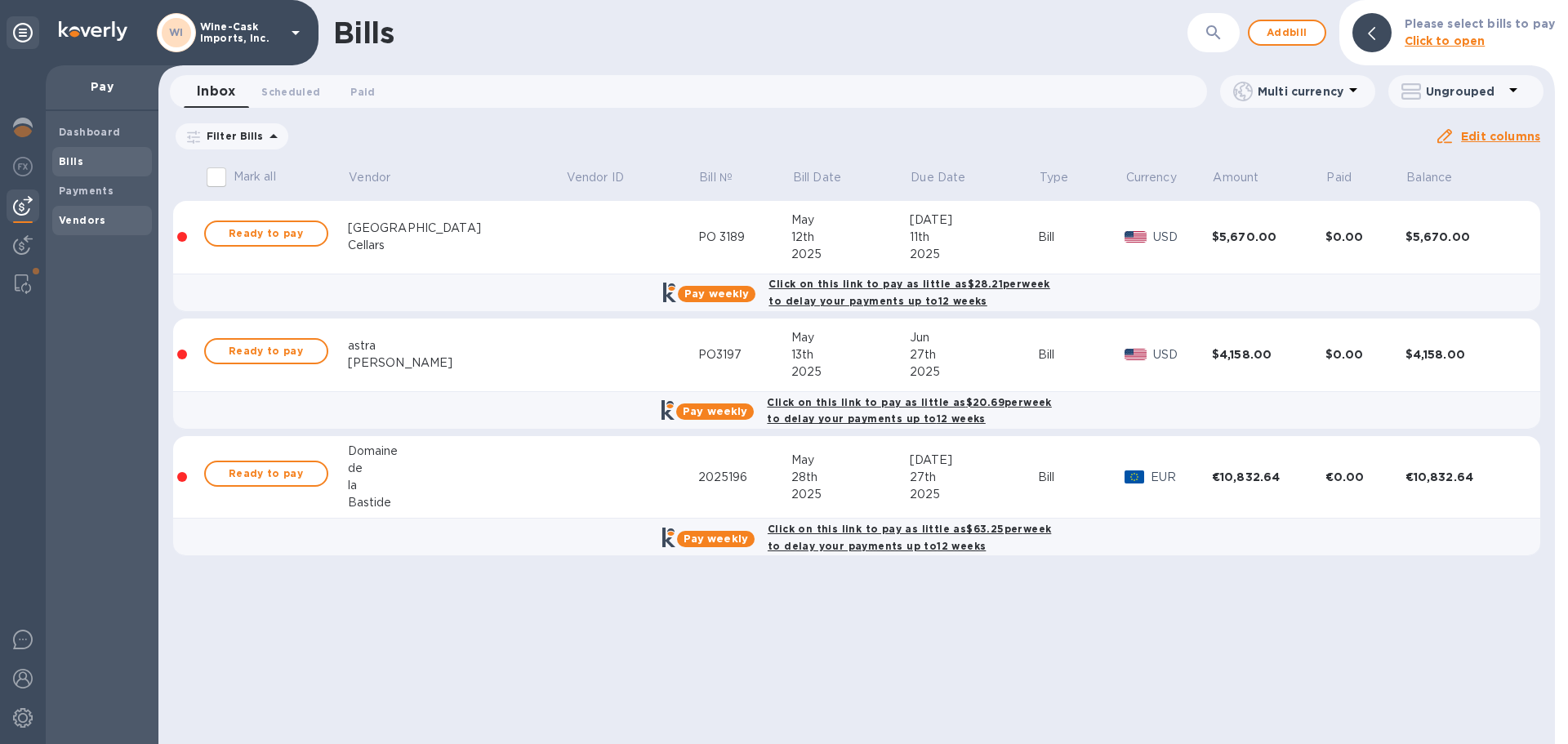
click at [88, 224] on b "Vendors" at bounding box center [82, 220] width 48 height 12
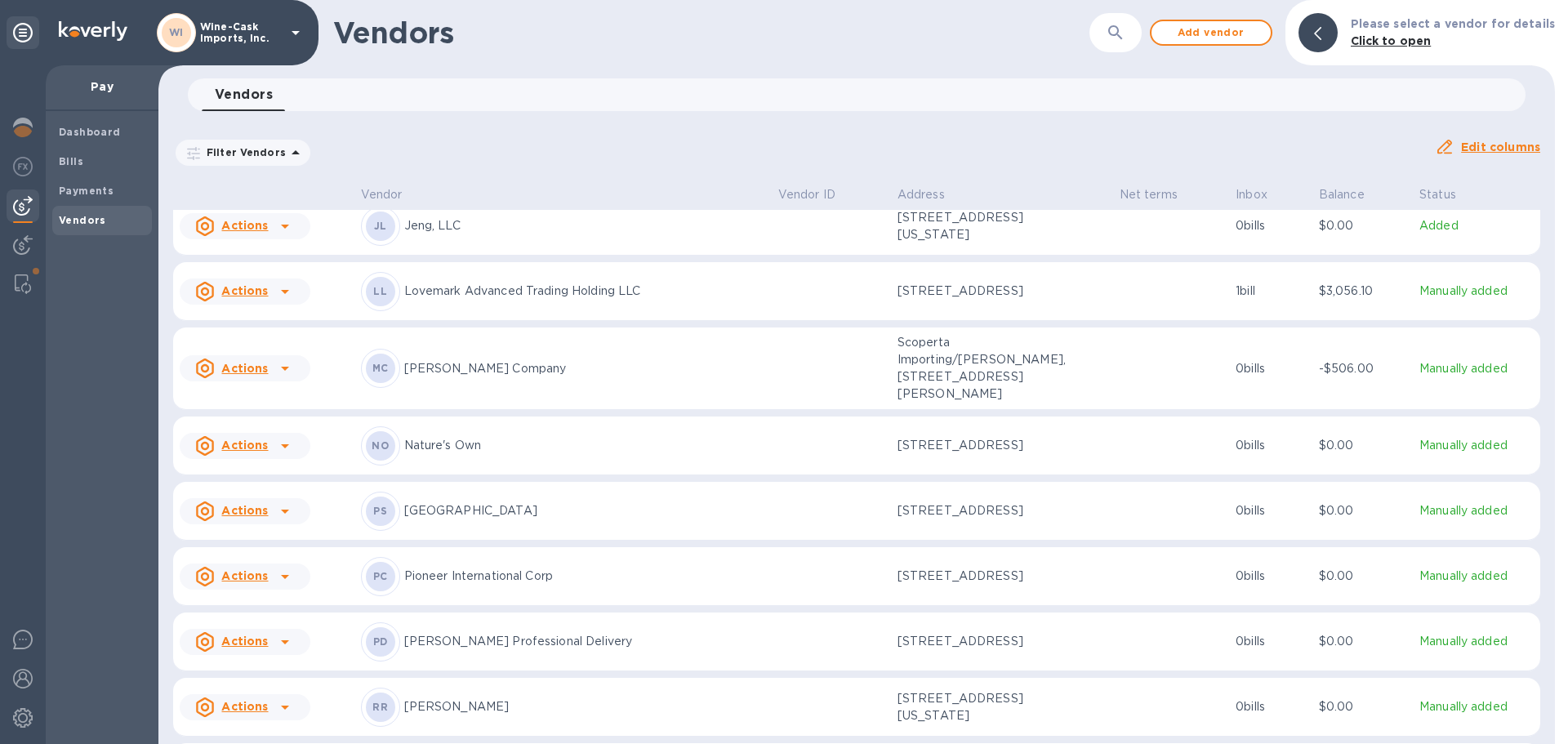
scroll to position [833, 0]
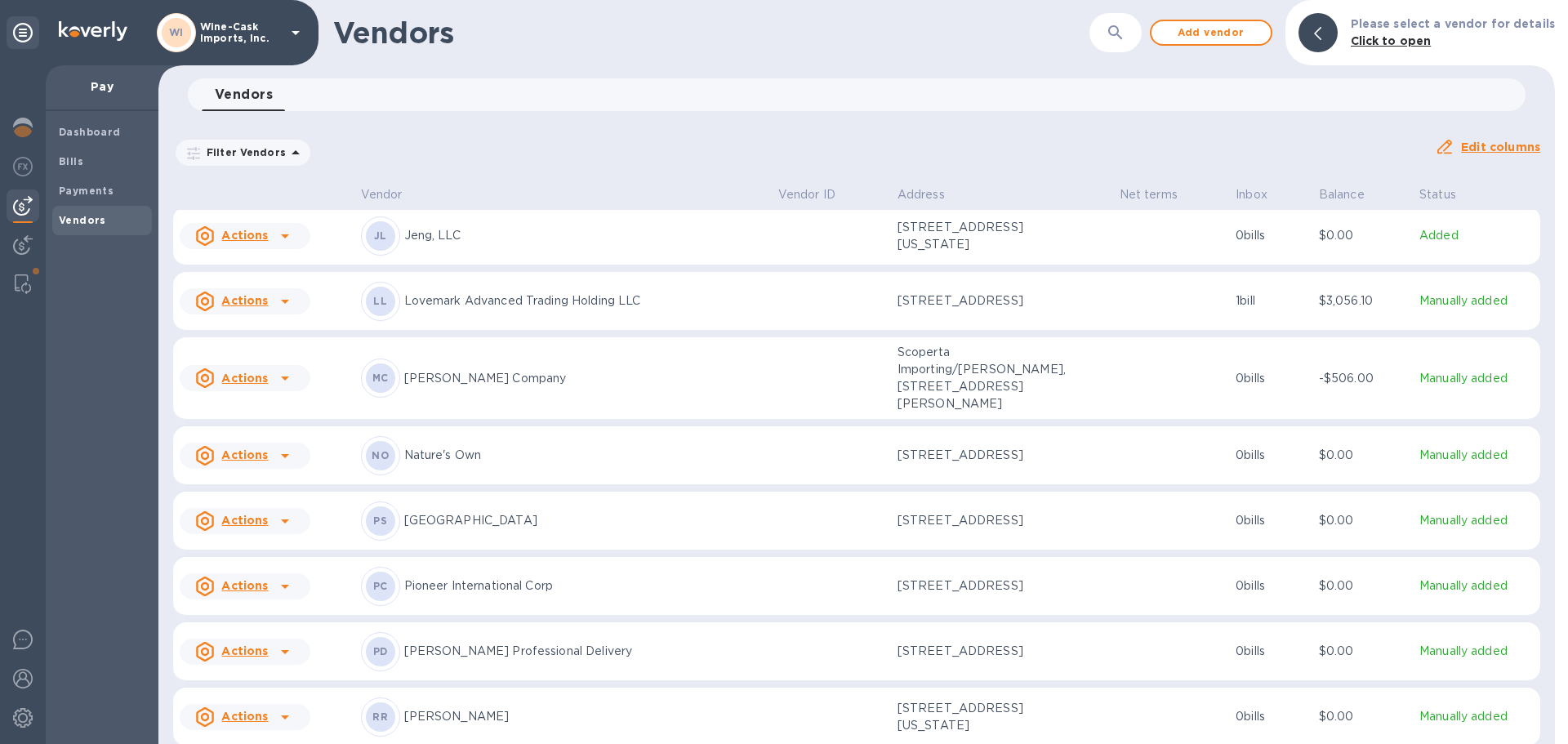
click at [554, 370] on p "Marchetti Company" at bounding box center [585, 378] width 361 height 17
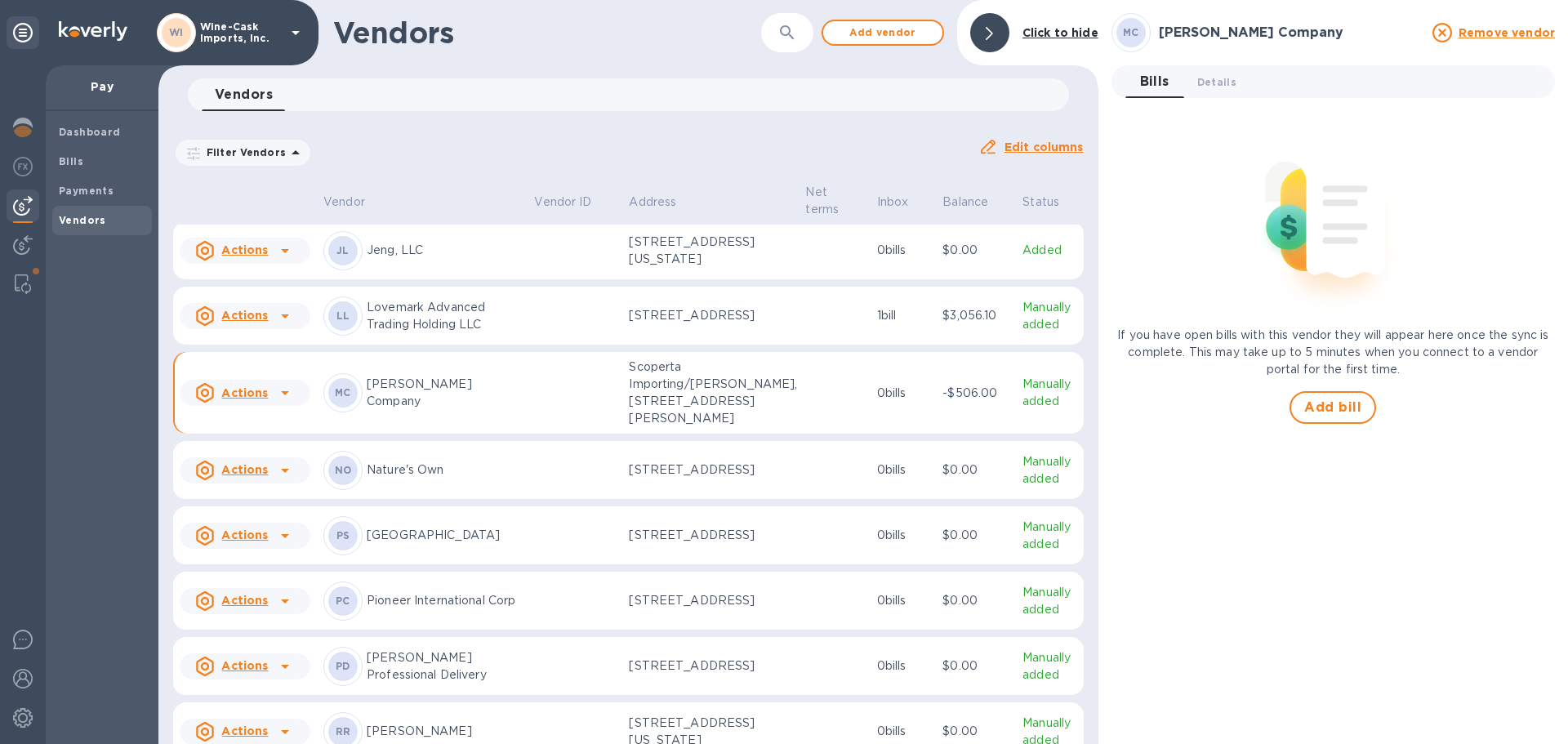
scroll to position [868, 0]
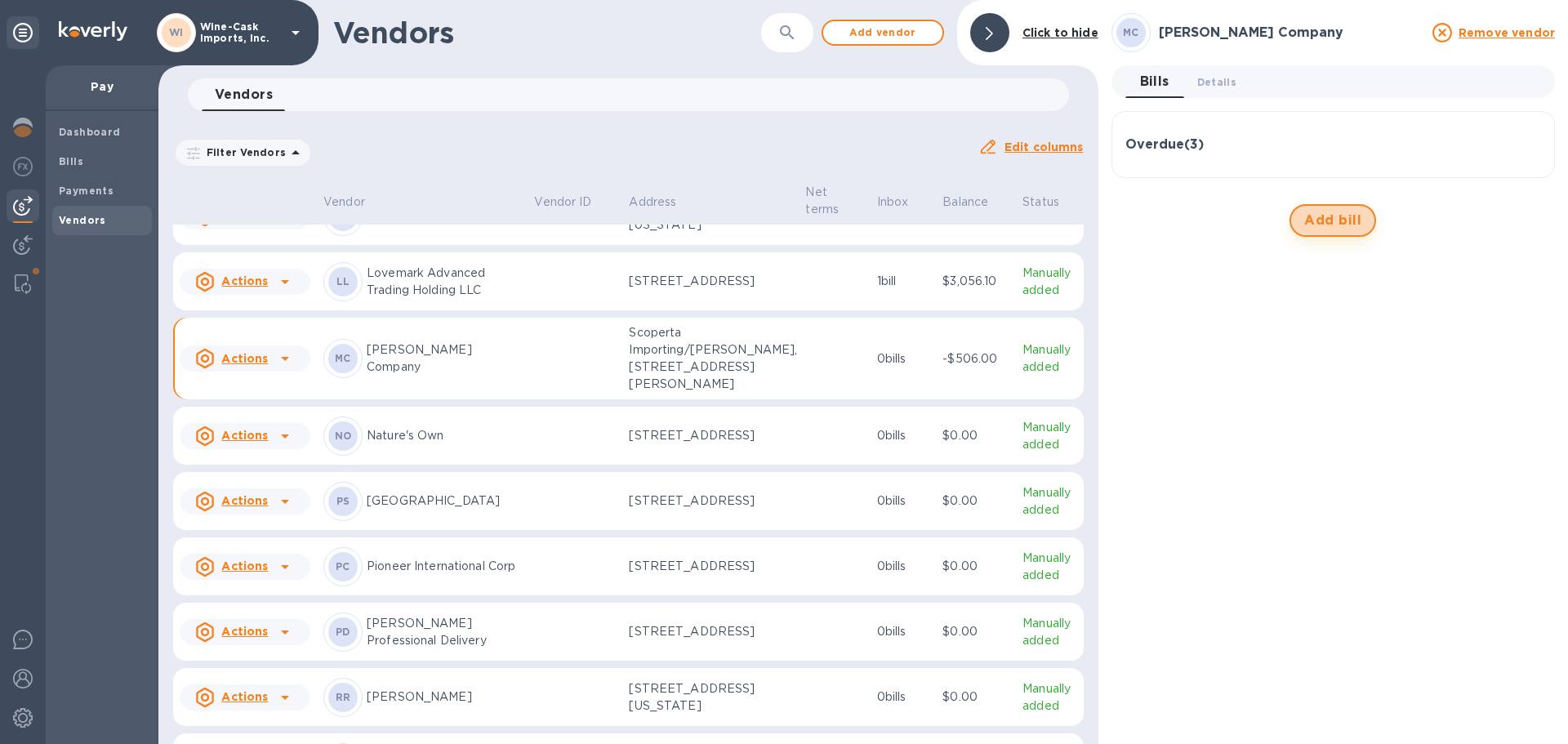
click at [1330, 232] on button "Add bill" at bounding box center [1333, 220] width 87 height 32
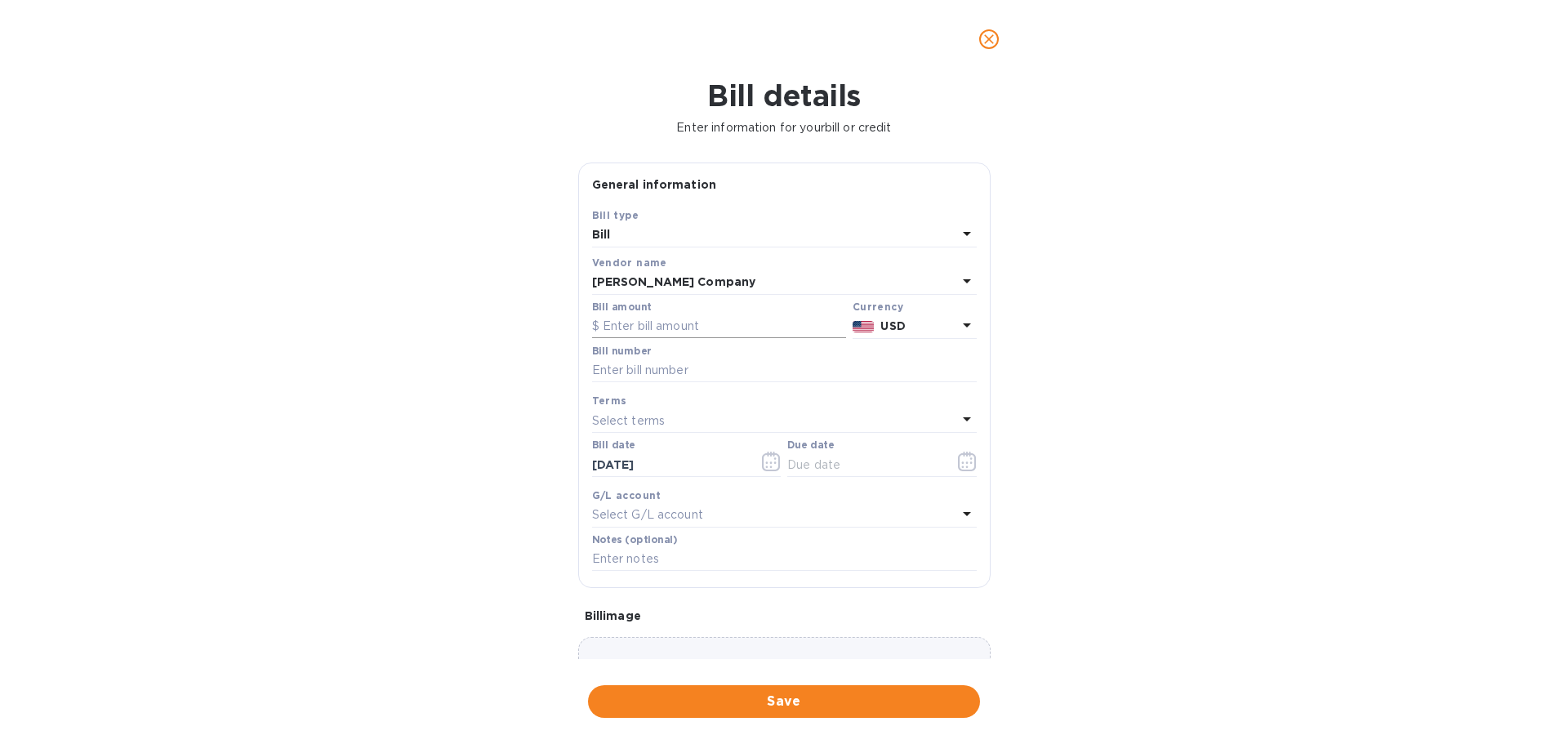
drag, startPoint x: 648, startPoint y: 326, endPoint x: 645, endPoint y: 315, distance: 11.4
click at [648, 325] on input "text" at bounding box center [719, 327] width 254 height 25
type input "5,130.32"
click at [654, 370] on input "text" at bounding box center [784, 371] width 385 height 25
click at [602, 369] on input "text" at bounding box center [784, 371] width 385 height 25
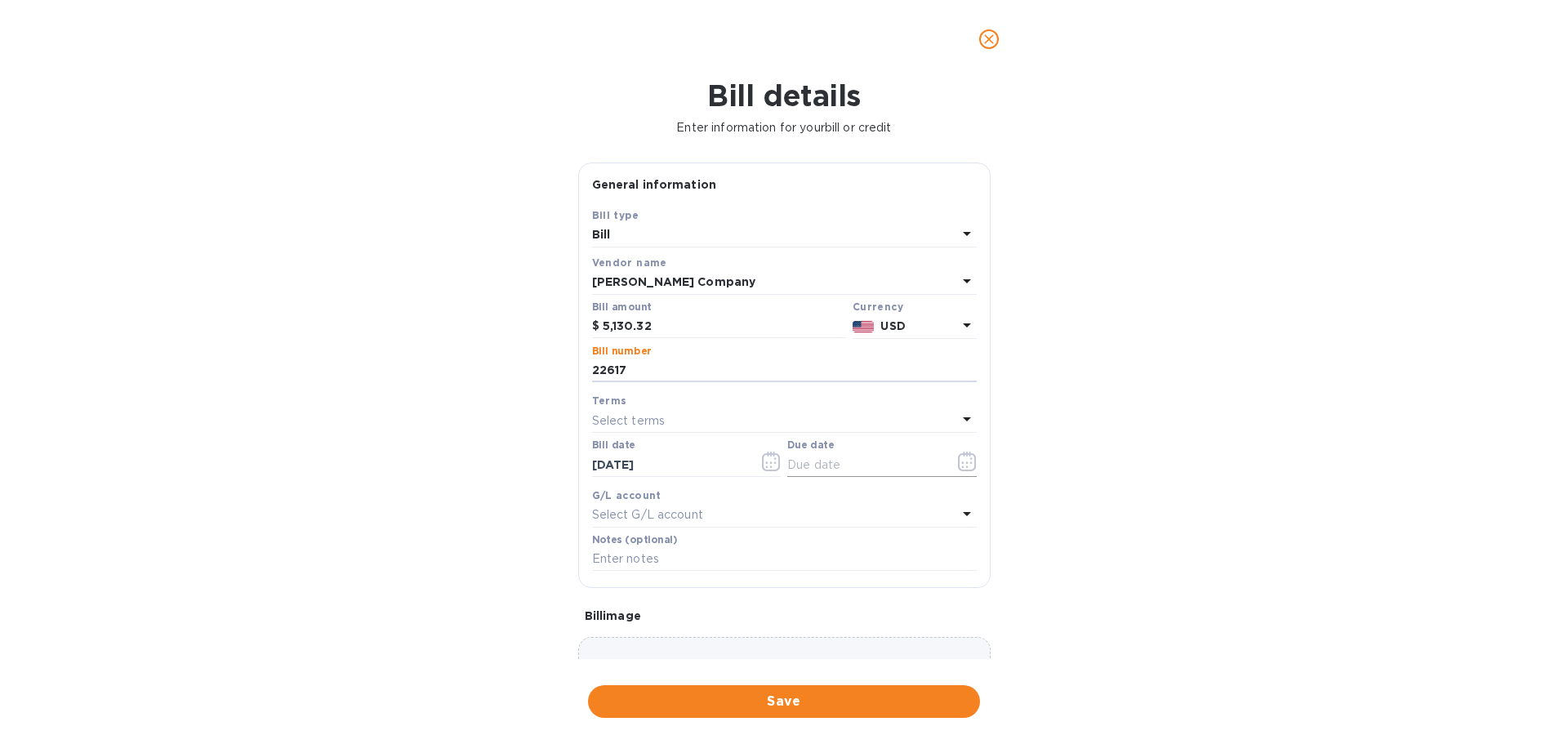
type input "22617"
click at [806, 465] on input "text" at bounding box center [864, 464] width 155 height 25
type input "08/20/2025"
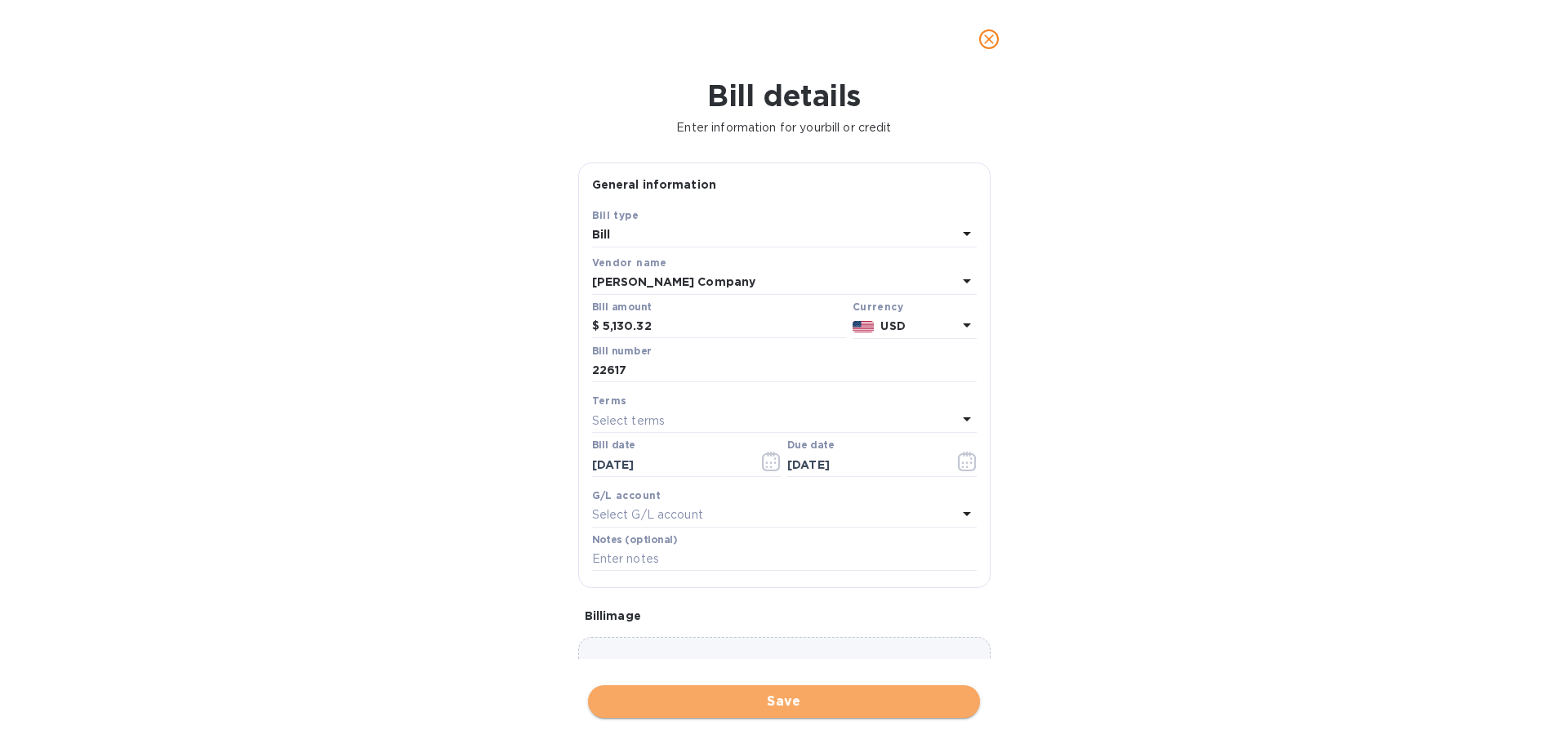
click at [778, 691] on button "Save" at bounding box center [784, 701] width 392 height 32
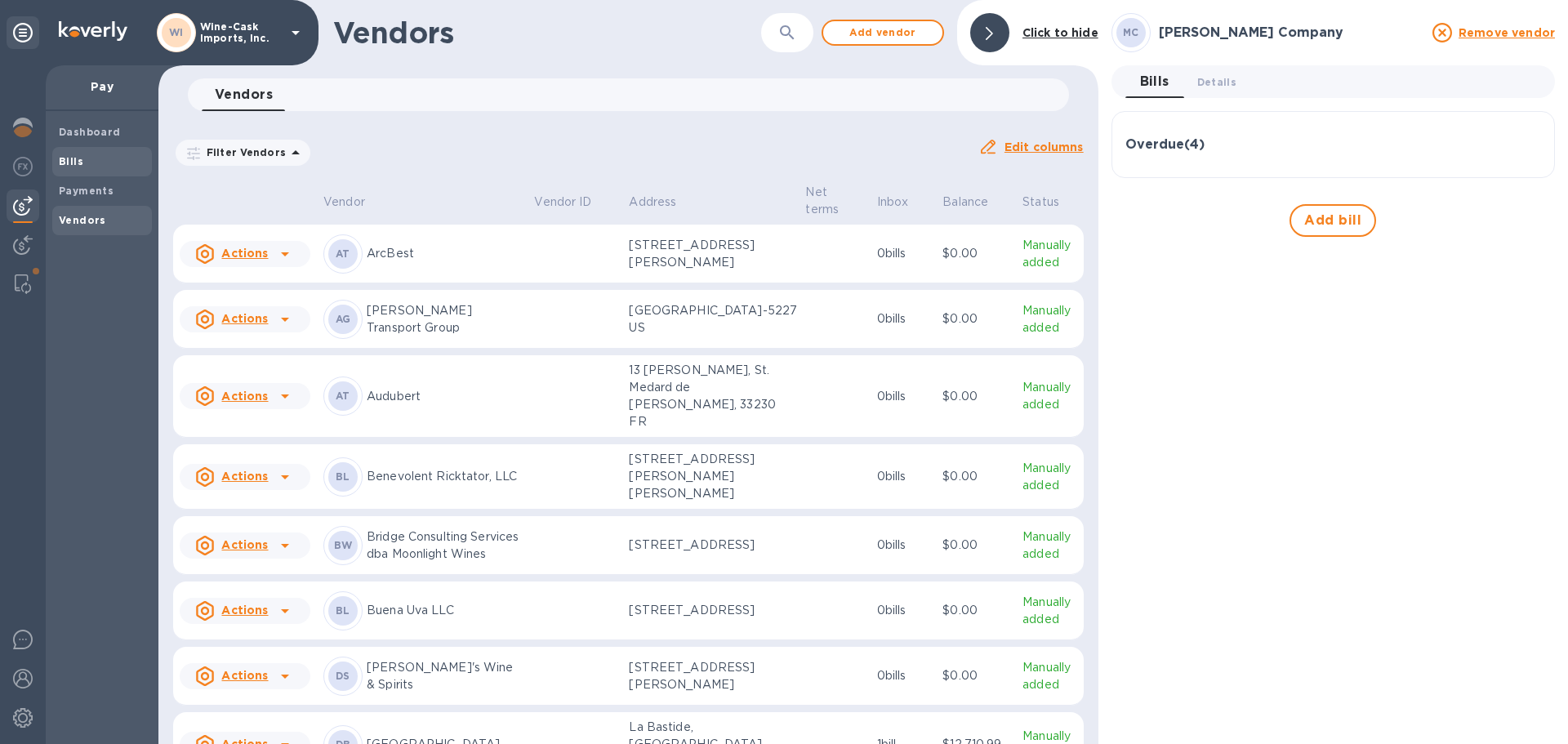
click at [75, 154] on span "Bills" at bounding box center [71, 162] width 25 height 16
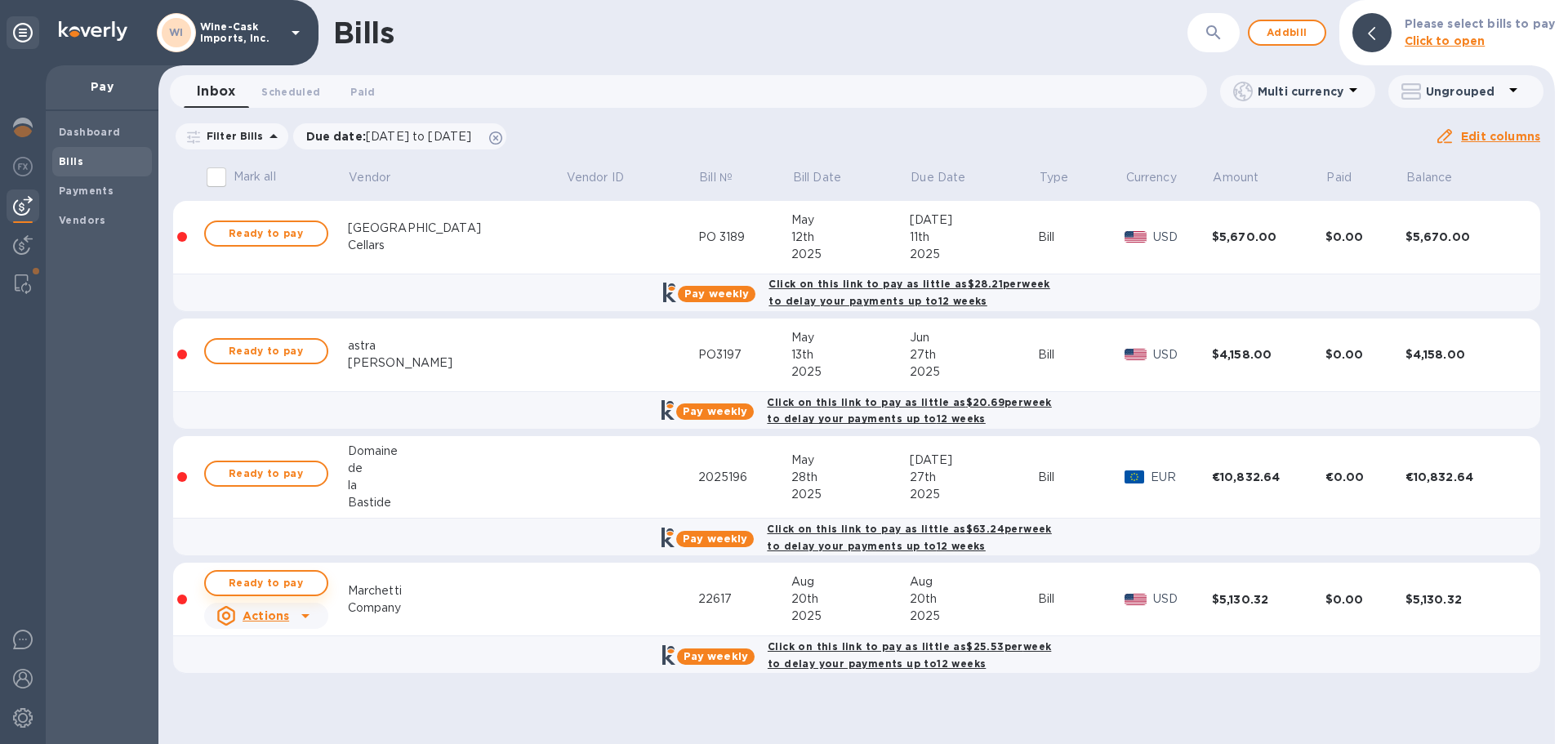
click at [269, 588] on span "Ready to pay" at bounding box center [266, 583] width 94 height 20
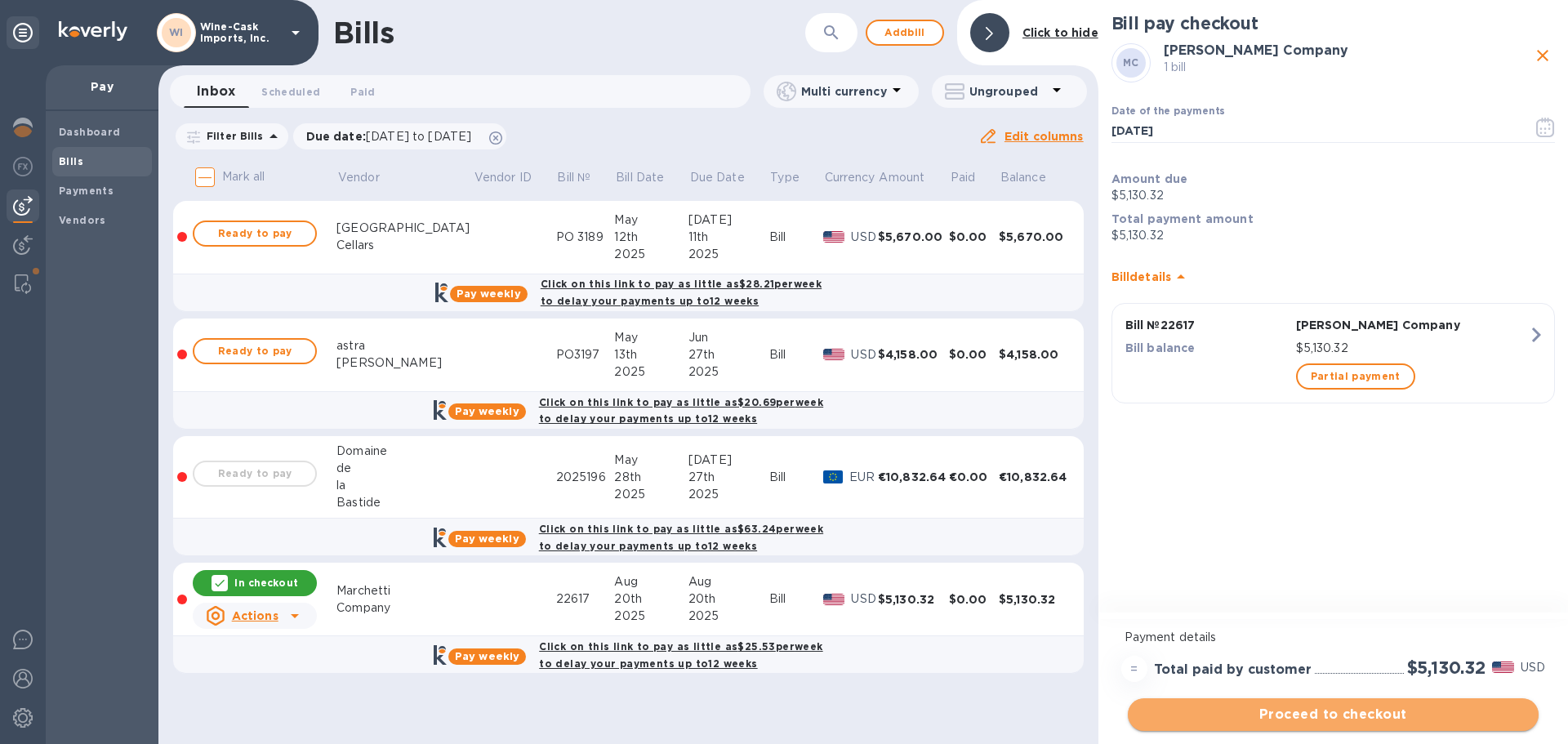
click at [1363, 718] on span "Proceed to checkout" at bounding box center [1333, 714] width 385 height 20
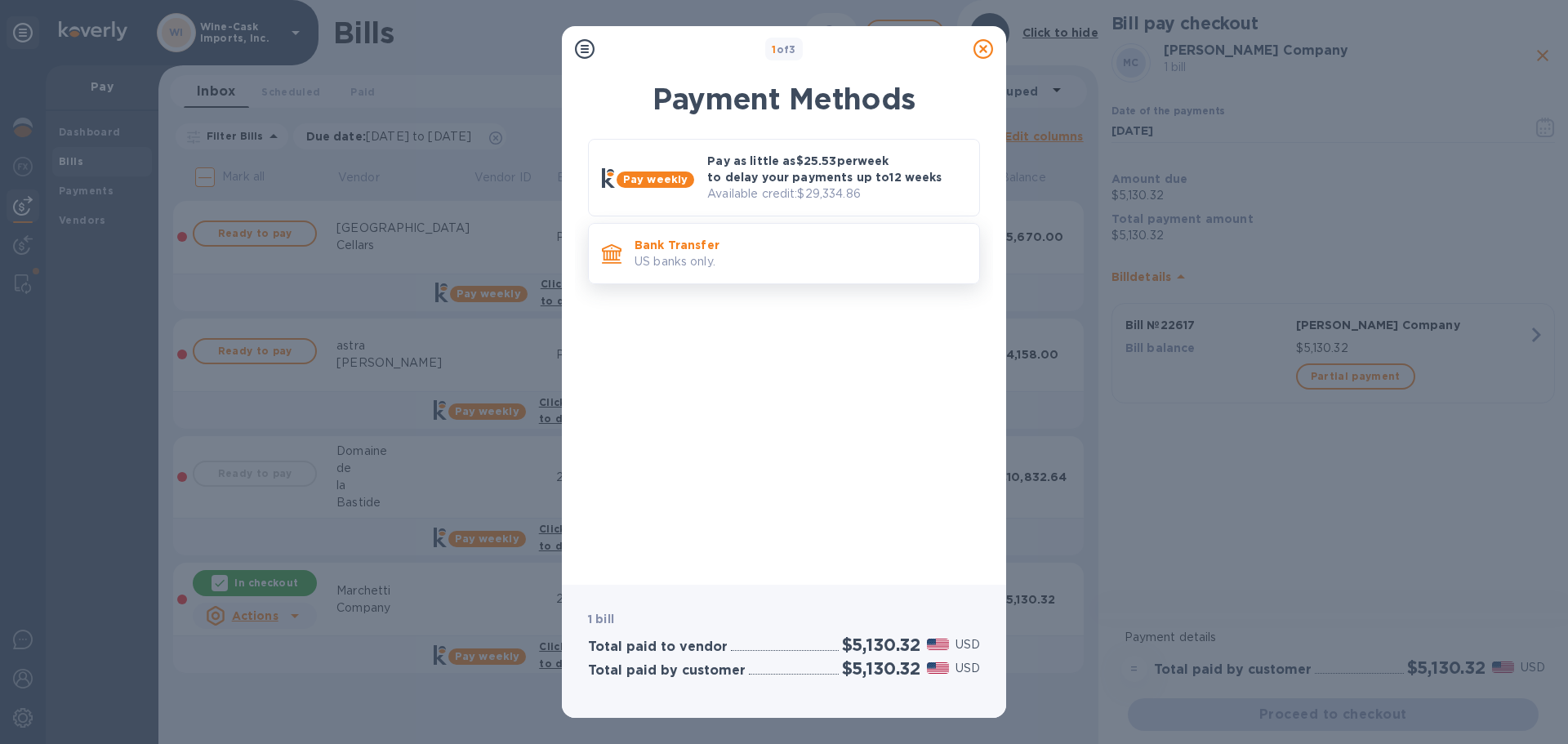
click at [743, 264] on p "US banks only." at bounding box center [801, 262] width 331 height 17
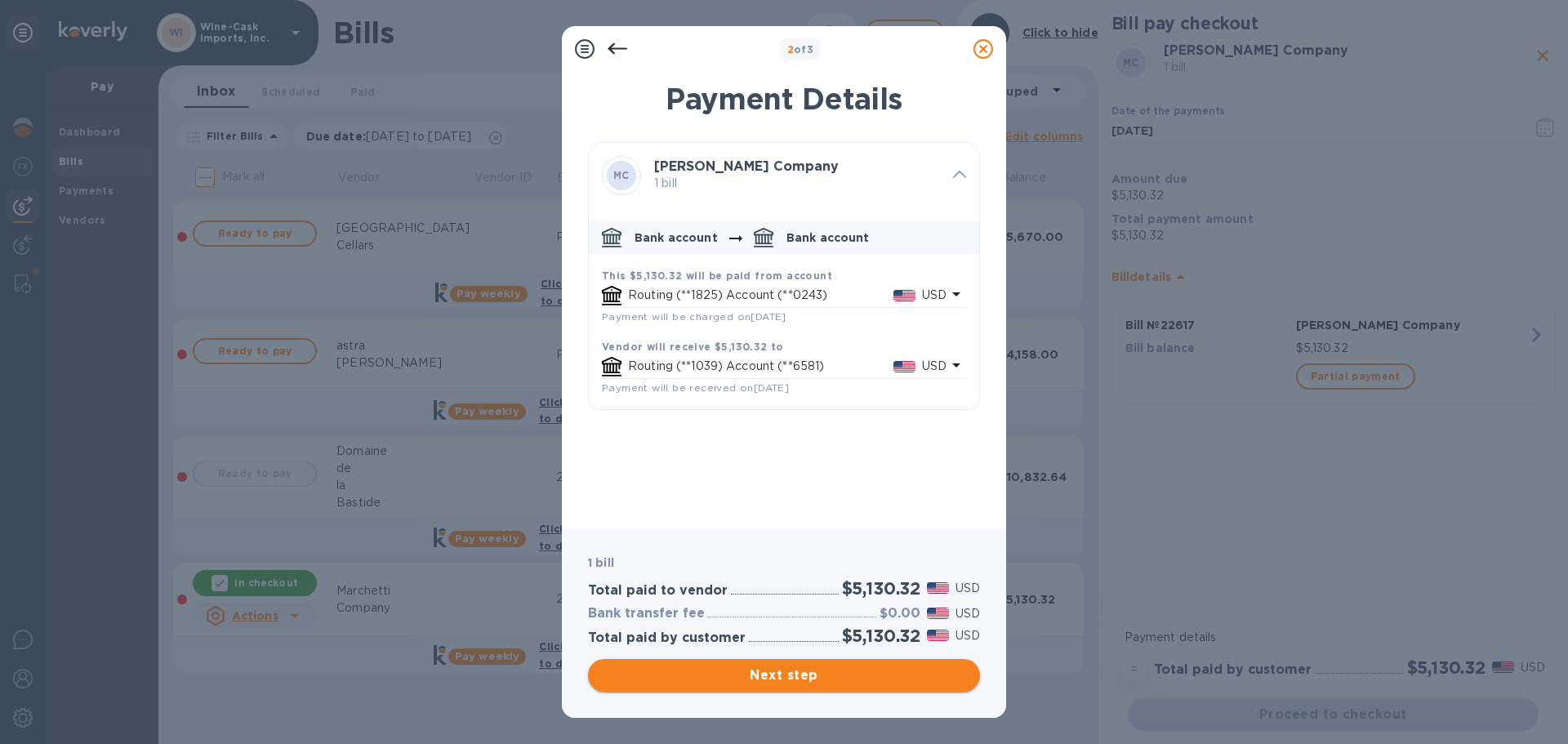
click at [795, 679] on span "Next step" at bounding box center [784, 675] width 366 height 20
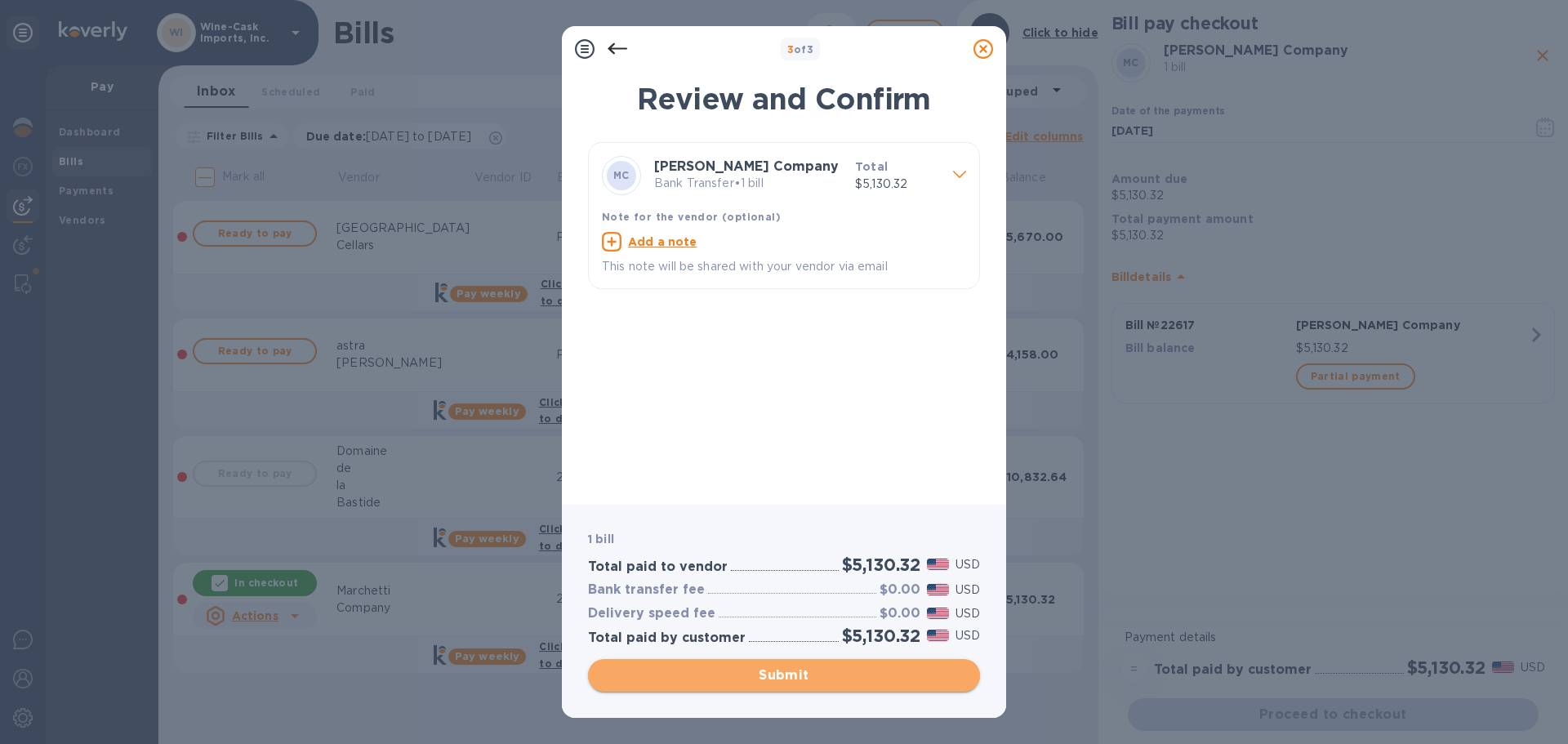
click at [795, 679] on span "Submit" at bounding box center [784, 675] width 366 height 20
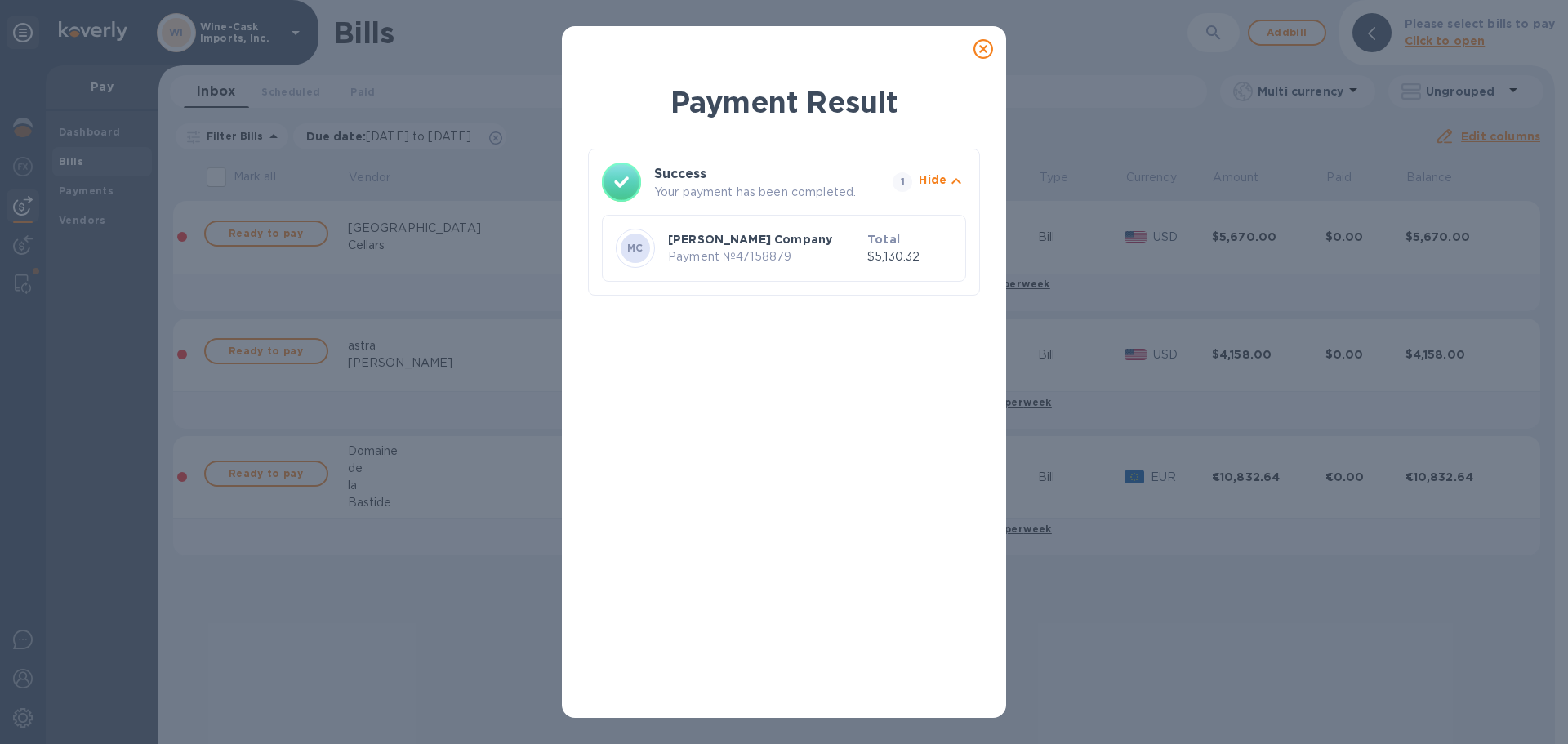
click at [986, 54] on icon at bounding box center [982, 48] width 20 height 20
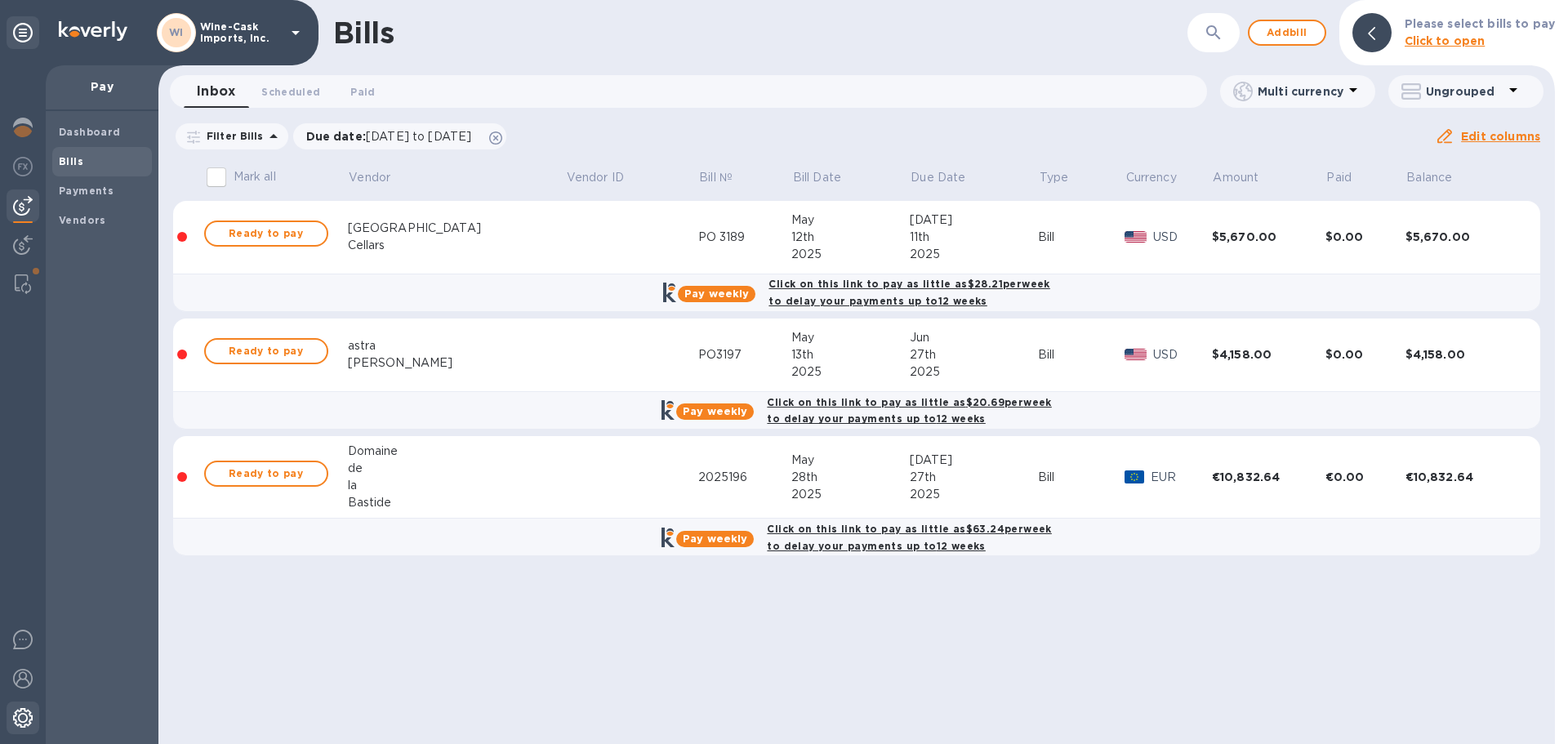
click at [21, 716] on img at bounding box center [22, 718] width 20 height 20
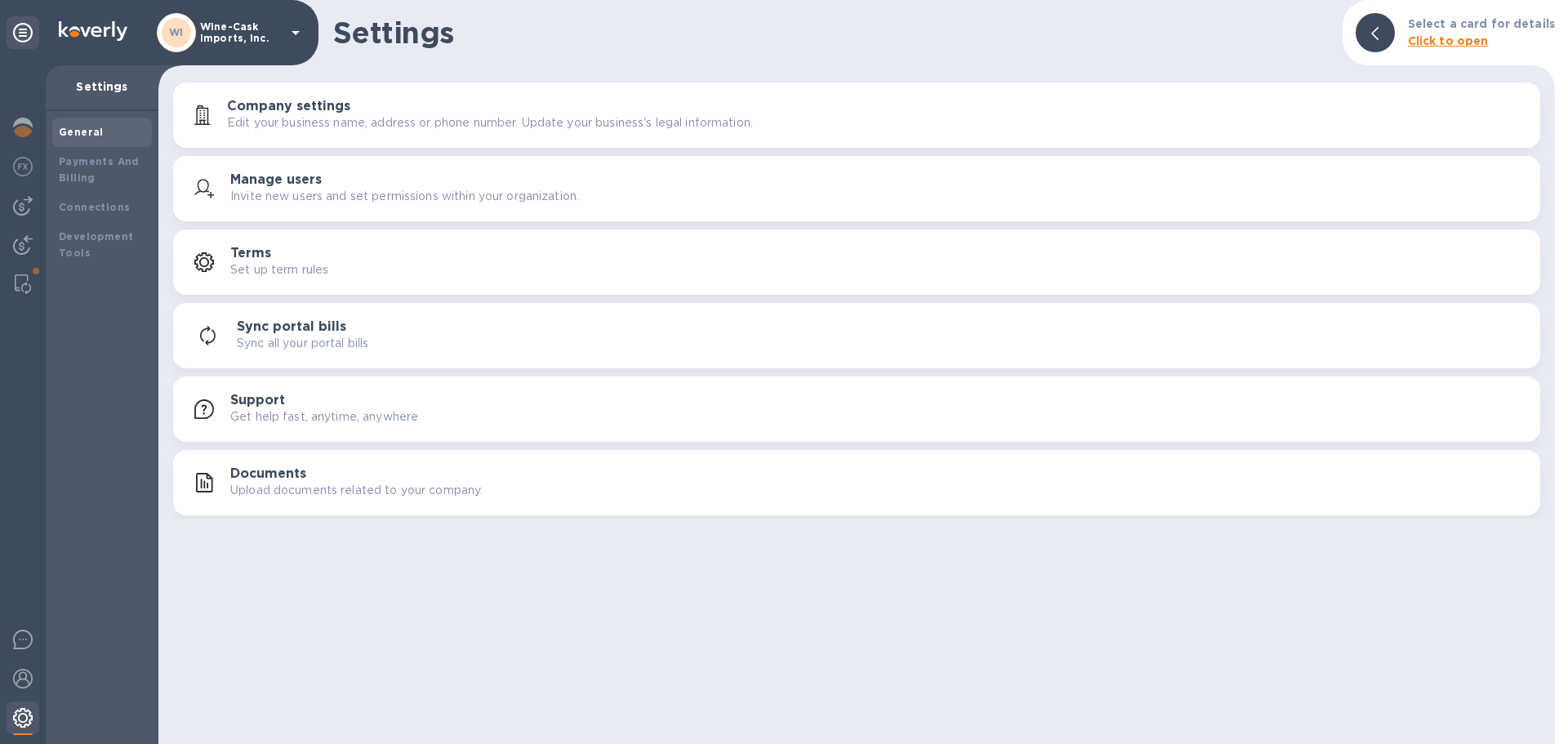
click at [22, 716] on img at bounding box center [22, 718] width 20 height 20
click at [20, 720] on img at bounding box center [22, 718] width 20 height 20
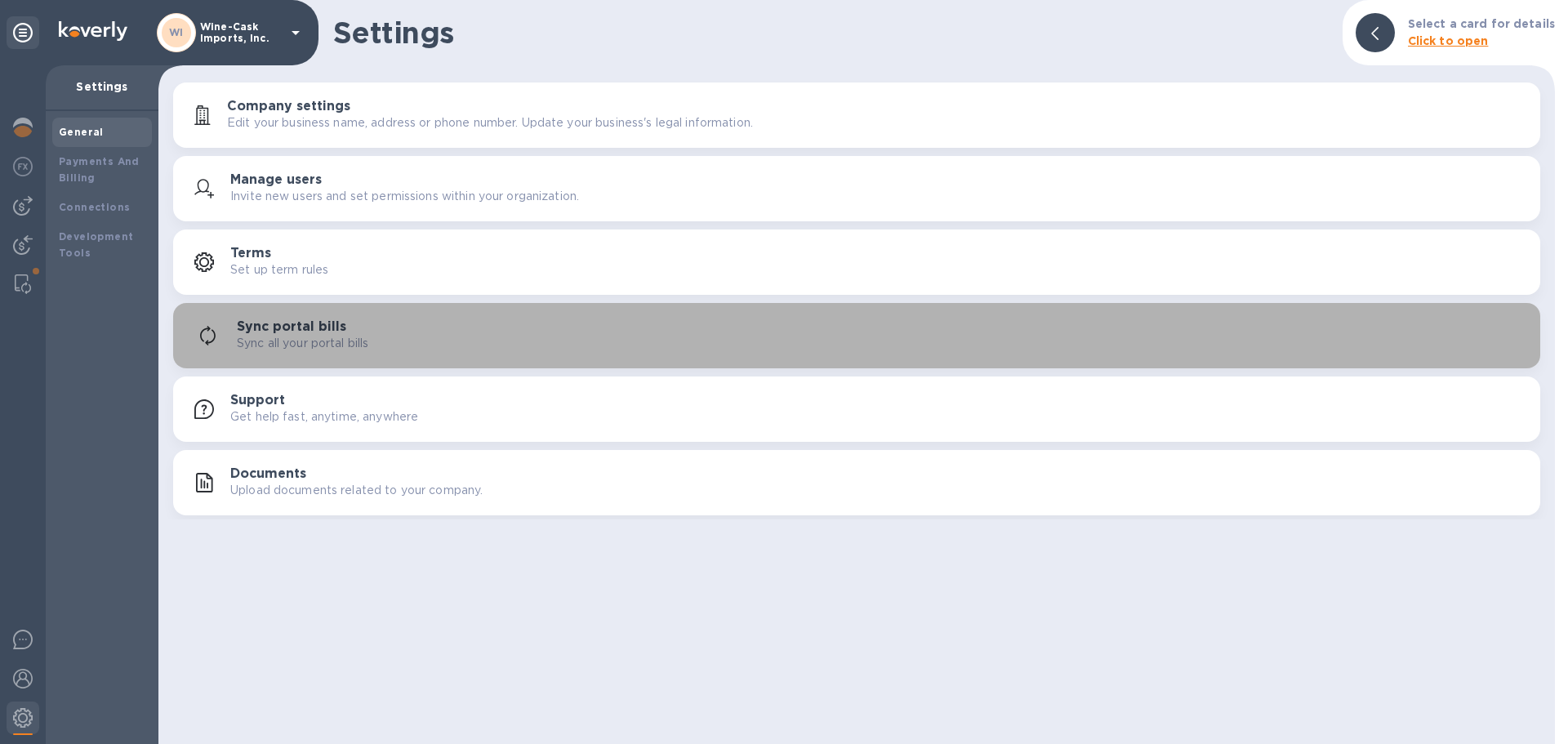
click at [296, 337] on p "Sync all your portal bills" at bounding box center [303, 344] width 132 height 17
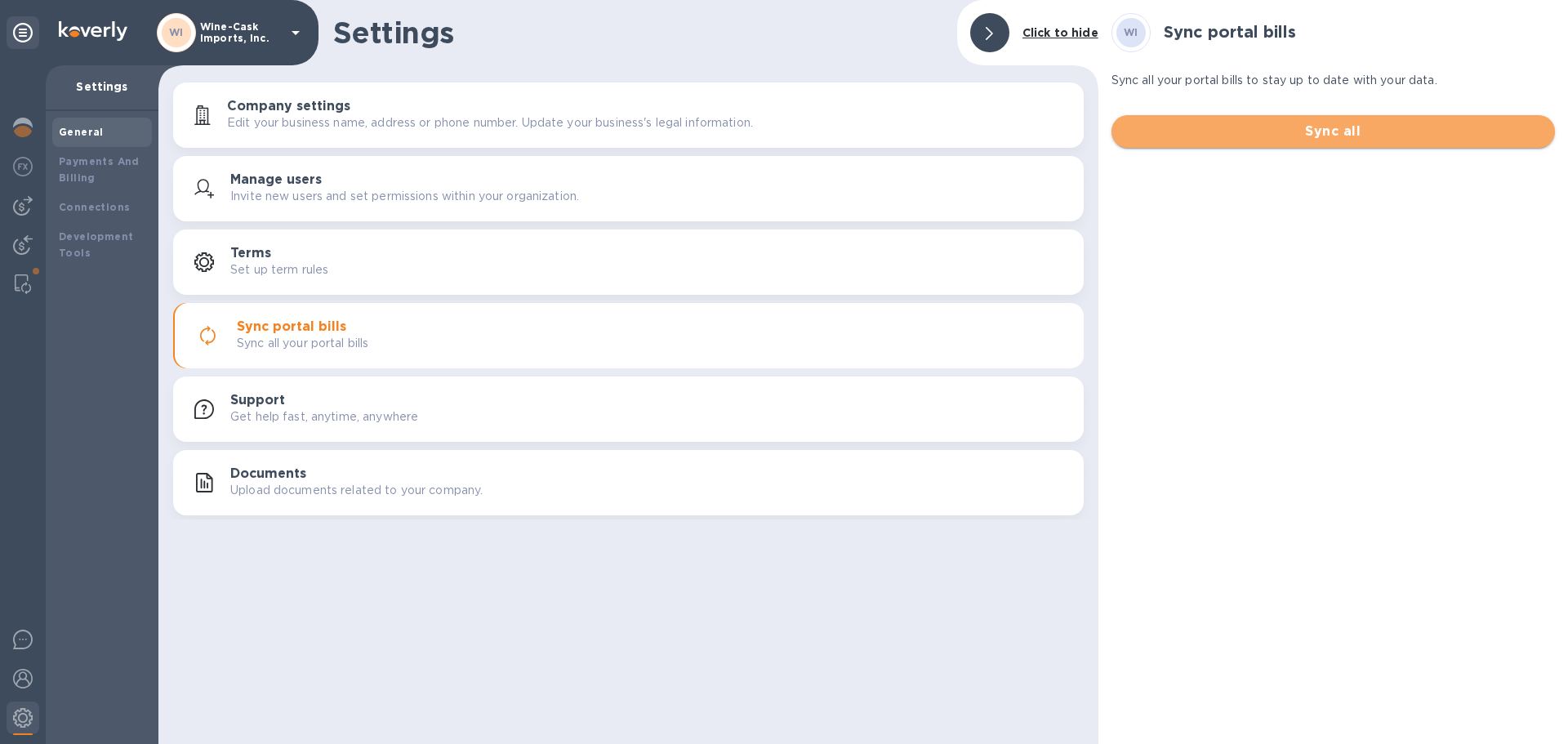
click at [1296, 131] on span "Sync all" at bounding box center [1333, 131] width 417 height 20
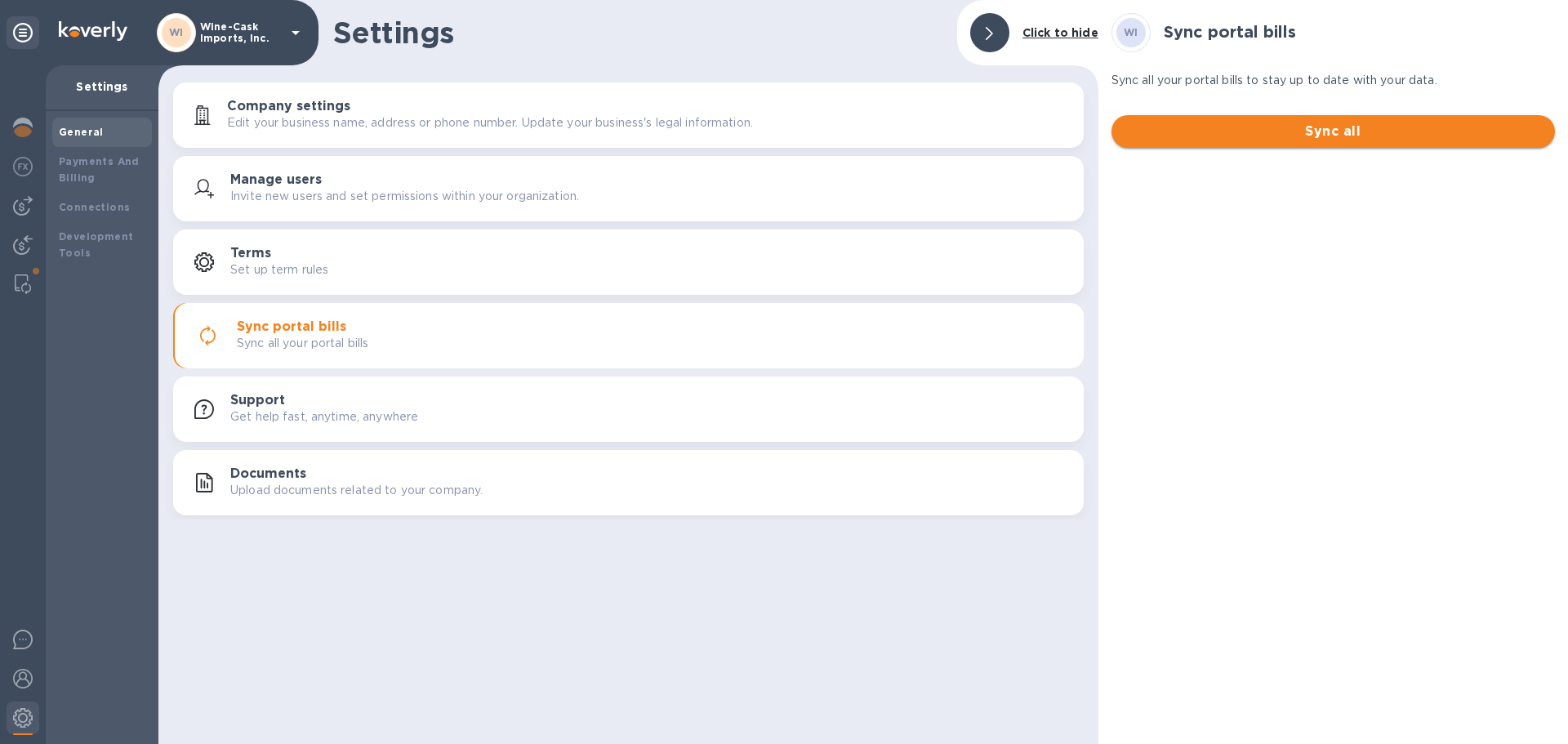
click at [1326, 136] on span "Sync all" at bounding box center [1333, 131] width 417 height 20
click at [22, 693] on div at bounding box center [23, 680] width 32 height 36
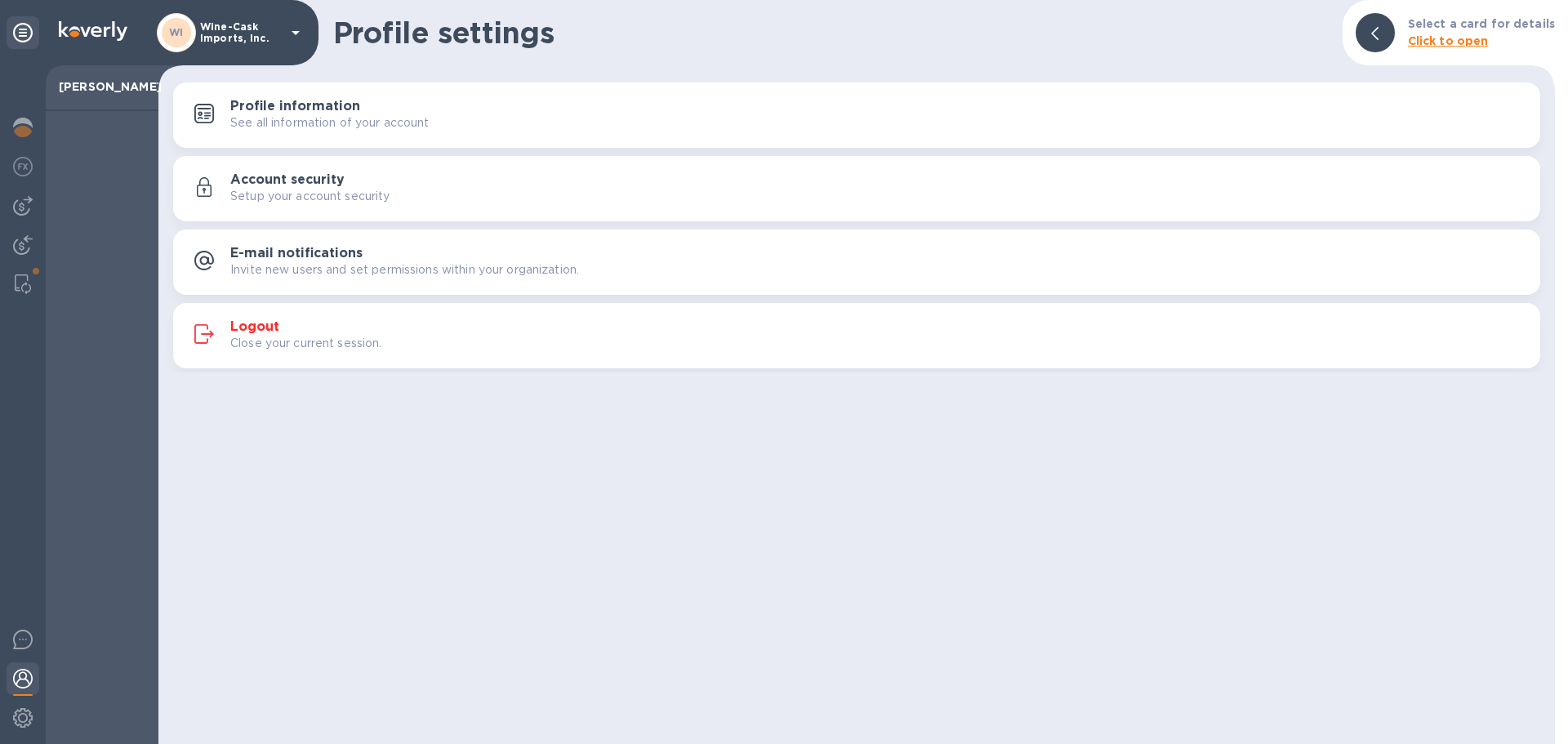
click at [252, 328] on h3 "Logout" at bounding box center [255, 327] width 49 height 15
